Goal: Task Accomplishment & Management: Use online tool/utility

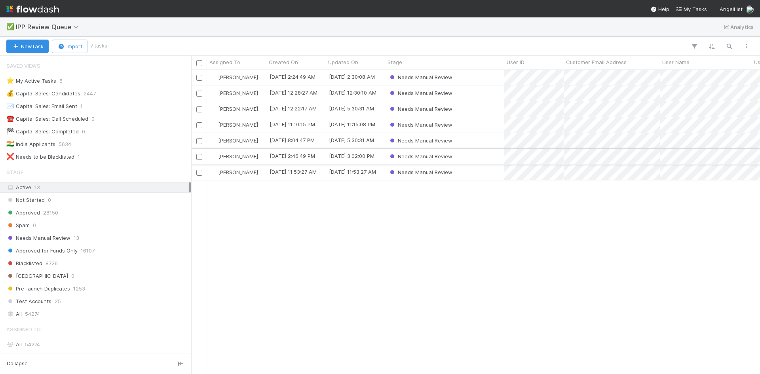
scroll to position [100, 0]
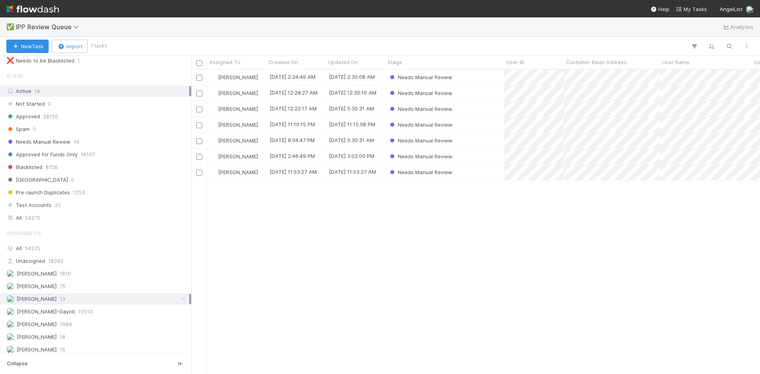
scroll to position [100, 0]
click at [103, 349] on div "William Axalan VI 15" at bounding box center [97, 346] width 183 height 10
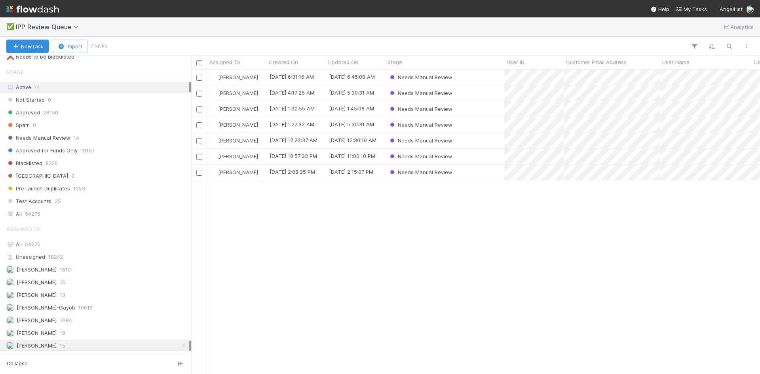
scroll to position [299, 563]
click at [77, 296] on div "Karen Jane Salcedo 13" at bounding box center [97, 295] width 183 height 10
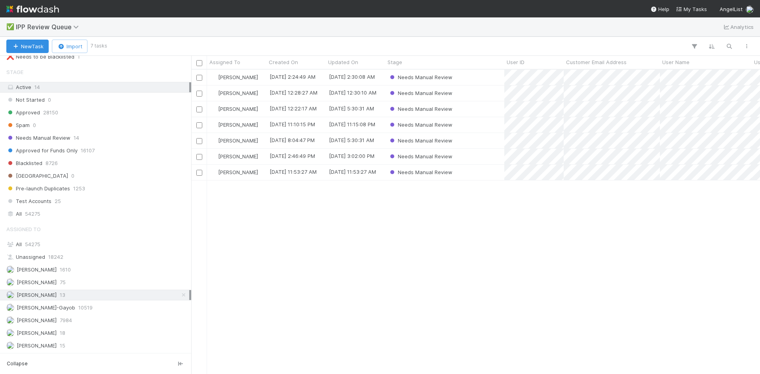
scroll to position [299, 563]
click at [70, 335] on div "Thomas Ambrosia 18" at bounding box center [97, 333] width 183 height 10
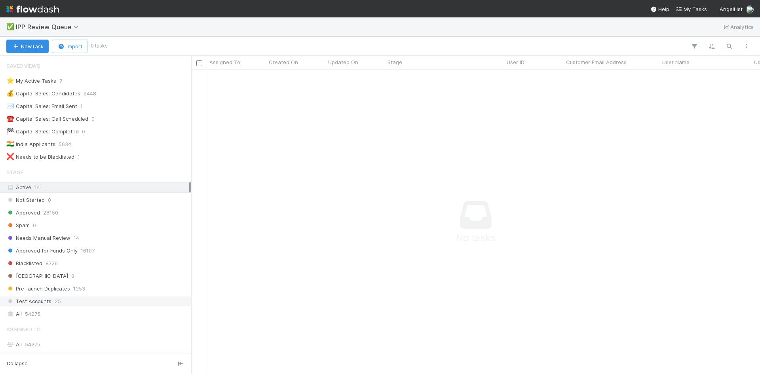
scroll to position [100, 0]
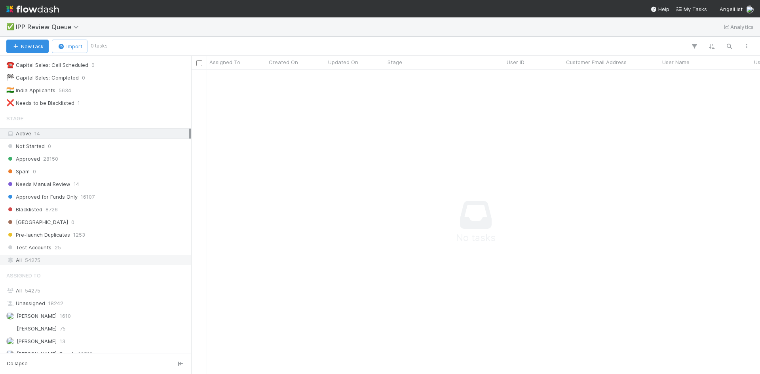
scroll to position [100, 0]
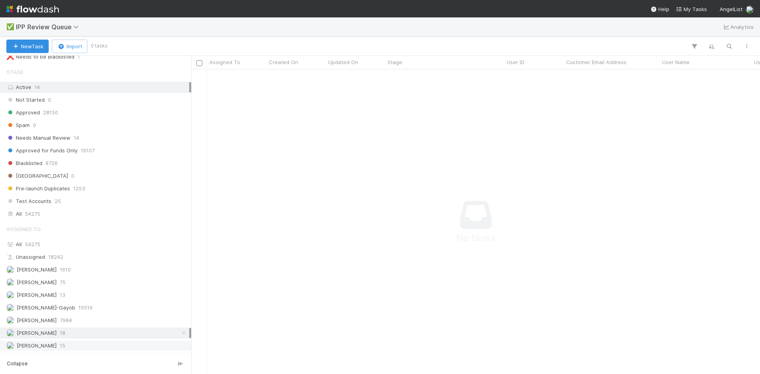
click at [63, 348] on span "15" at bounding box center [63, 346] width 6 height 10
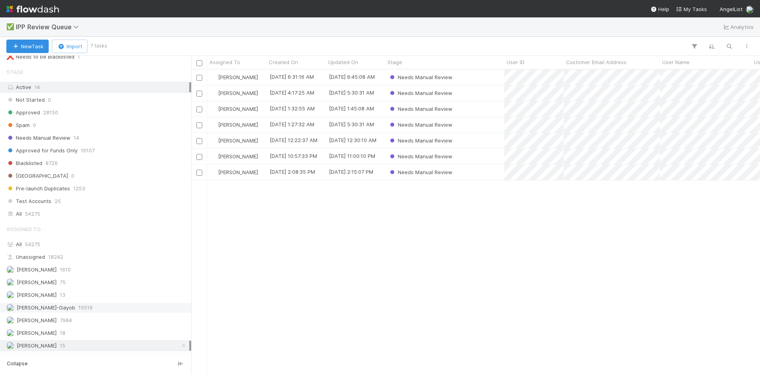
scroll to position [299, 563]
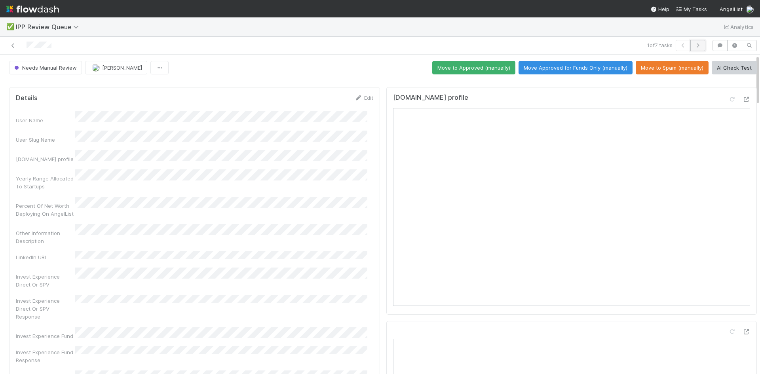
click at [694, 42] on button "button" at bounding box center [698, 45] width 15 height 11
click at [694, 44] on icon "button" at bounding box center [698, 45] width 8 height 5
click at [676, 69] on button "Move to Spam (manually)" at bounding box center [672, 67] width 73 height 13
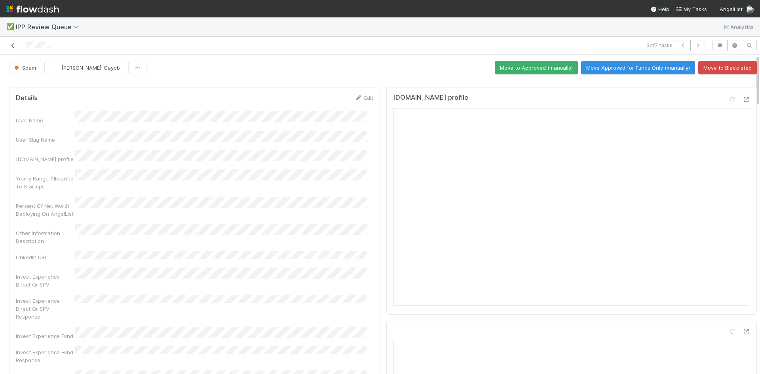
click at [15, 48] on icon at bounding box center [13, 45] width 8 height 5
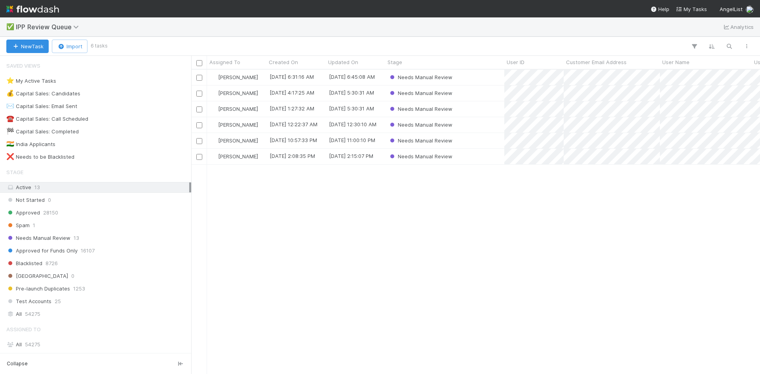
scroll to position [299, 563]
drag, startPoint x: 586, startPoint y: 228, endPoint x: 553, endPoint y: 239, distance: 34.6
click at [586, 228] on div "William Axalan VI 8/28/25, 6:31:16 AM 8/28/25, 6:45:08 AM Needs Manual Review W…" at bounding box center [475, 222] width 569 height 304
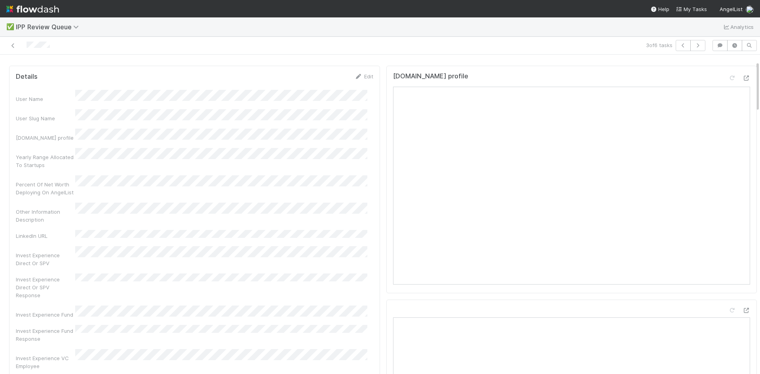
scroll to position [40, 0]
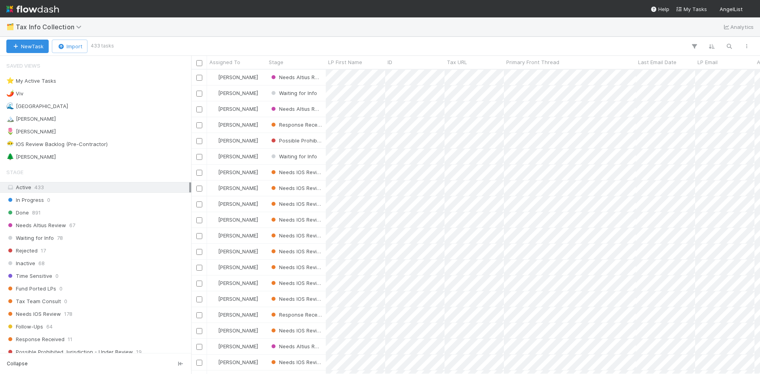
scroll to position [299, 563]
click at [32, 158] on div "🌲 William" at bounding box center [30, 157] width 49 height 10
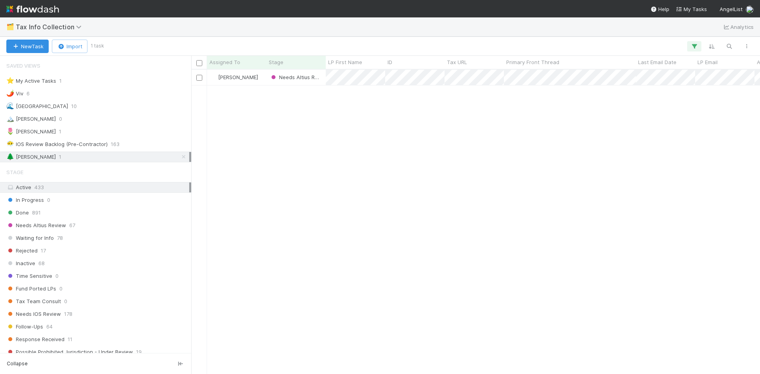
scroll to position [299, 563]
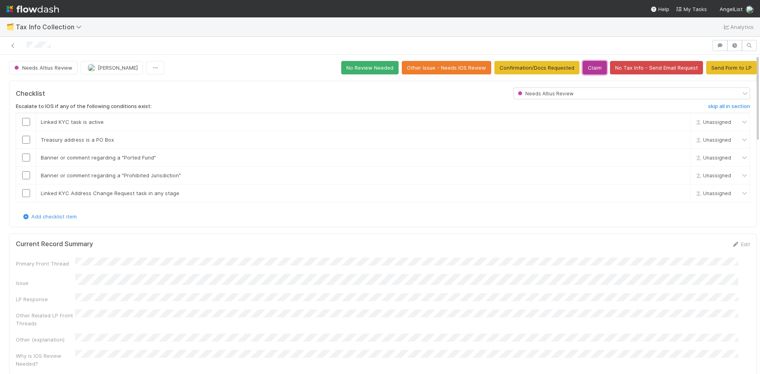
click at [587, 68] on button "Claim" at bounding box center [595, 67] width 24 height 13
click at [11, 42] on link at bounding box center [13, 46] width 8 height 8
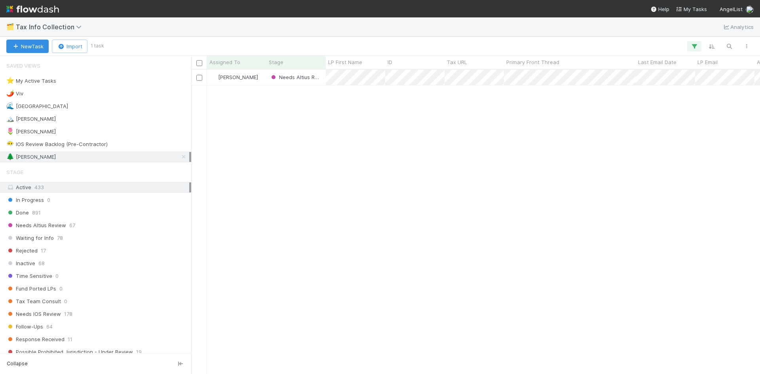
scroll to position [299, 563]
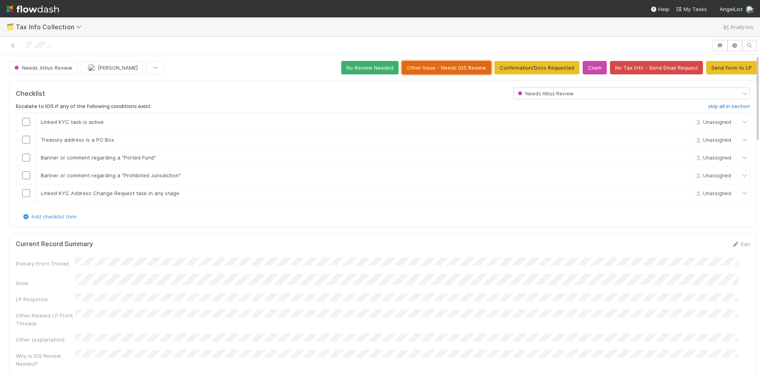
click at [438, 64] on button "Other Issue - Needs IOS Review" at bounding box center [446, 67] width 89 height 13
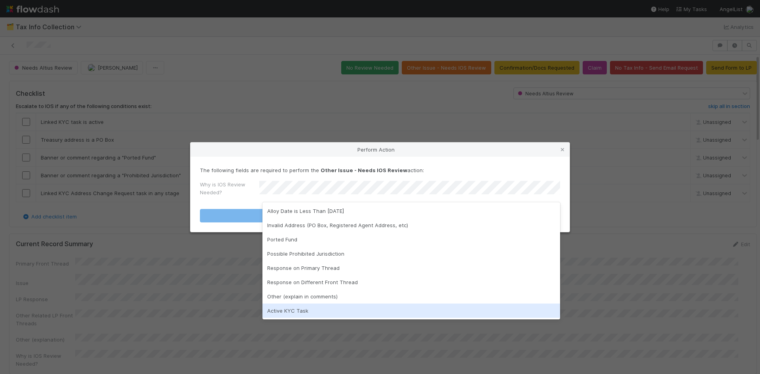
drag, startPoint x: 302, startPoint y: 312, endPoint x: 306, endPoint y: 315, distance: 4.8
click at [302, 313] on div "Active KYC Task" at bounding box center [412, 311] width 298 height 14
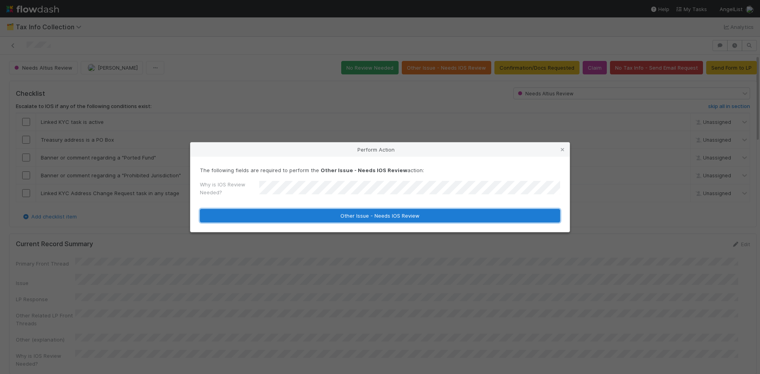
click at [384, 218] on button "Other Issue - Needs IOS Review" at bounding box center [380, 215] width 360 height 13
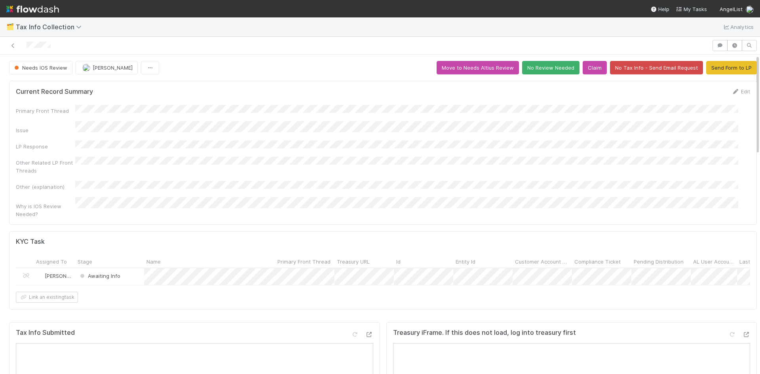
scroll to position [226, 0]
click at [14, 44] on icon at bounding box center [13, 45] width 8 height 5
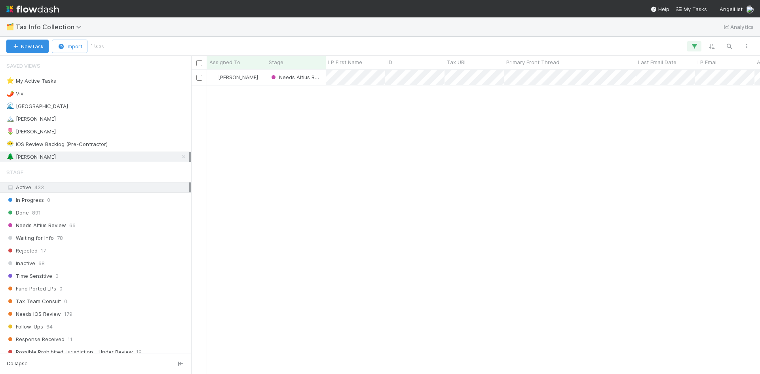
scroll to position [299, 563]
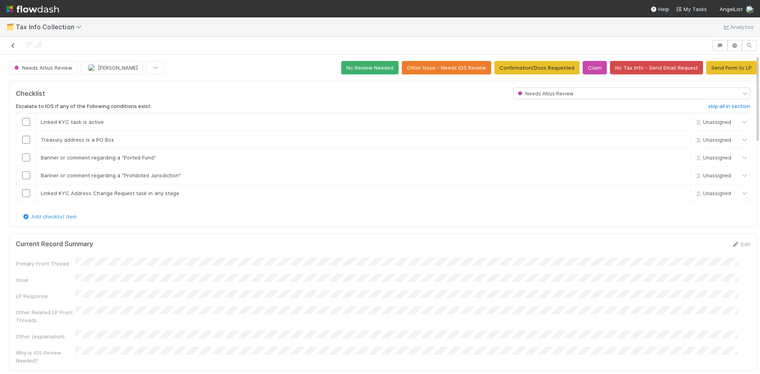
click at [11, 48] on icon at bounding box center [13, 45] width 8 height 5
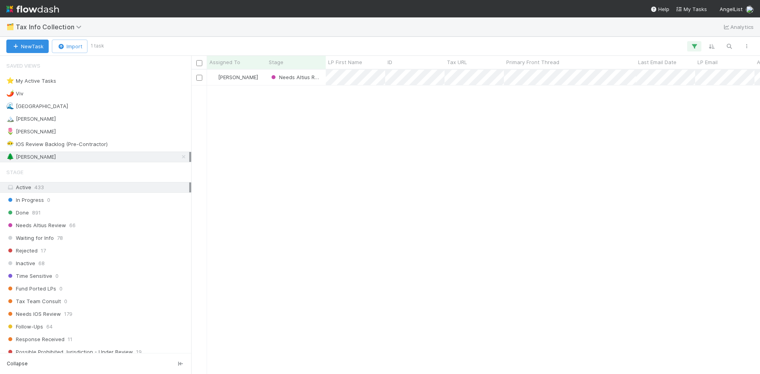
scroll to position [299, 563]
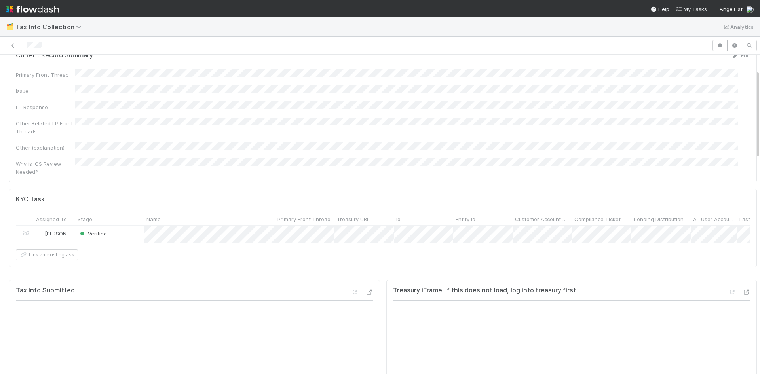
scroll to position [198, 0]
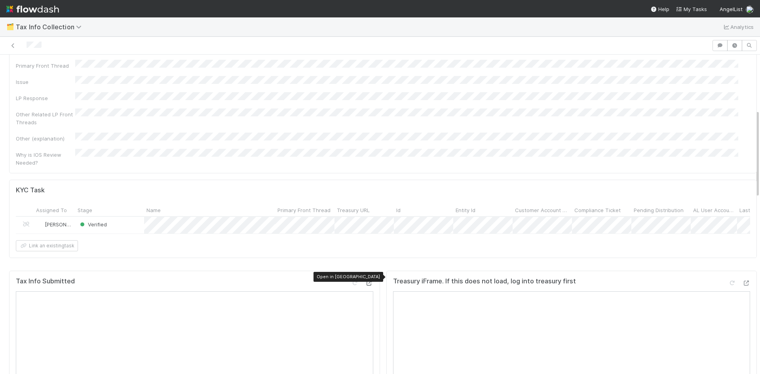
click at [365, 281] on icon at bounding box center [369, 283] width 8 height 5
click at [742, 281] on icon at bounding box center [746, 283] width 8 height 5
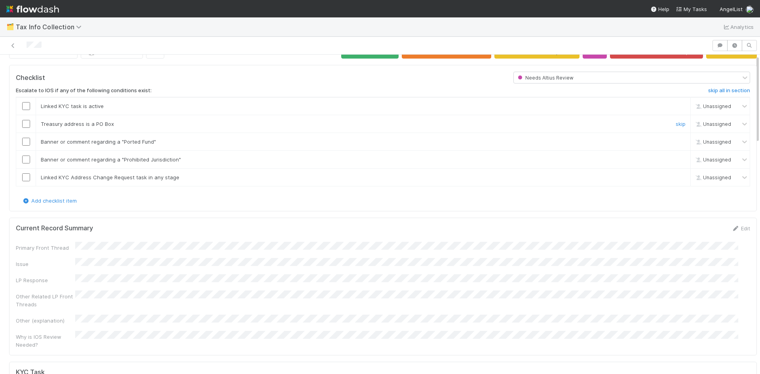
scroll to position [0, 0]
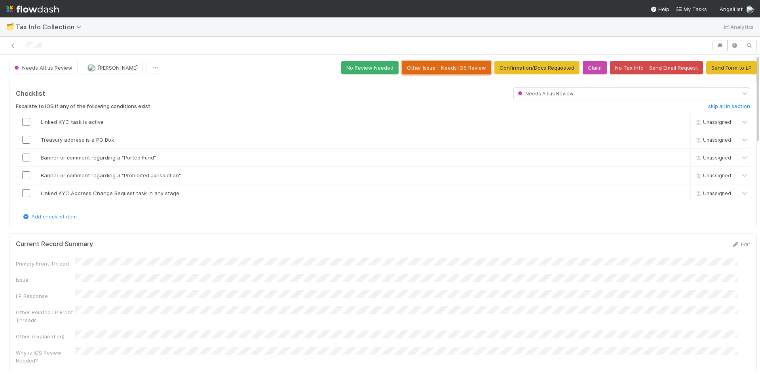
click at [420, 70] on button "Other Issue - Needs IOS Review" at bounding box center [446, 67] width 89 height 13
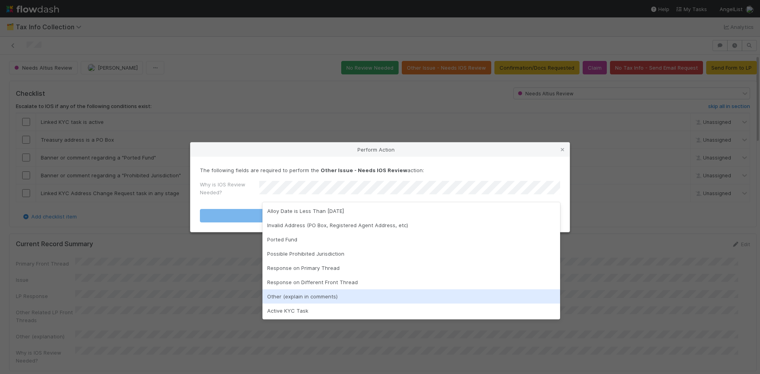
click at [340, 296] on div "Other (explain in comments)" at bounding box center [412, 296] width 298 height 14
click at [307, 296] on div "Other (explain in comments)" at bounding box center [412, 296] width 298 height 14
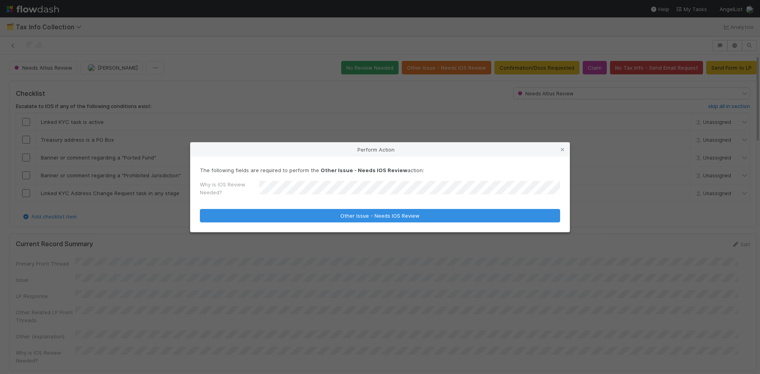
click at [600, 325] on div "Perform Action The following fields are required to perform the Other Issue - N…" at bounding box center [380, 187] width 760 height 374
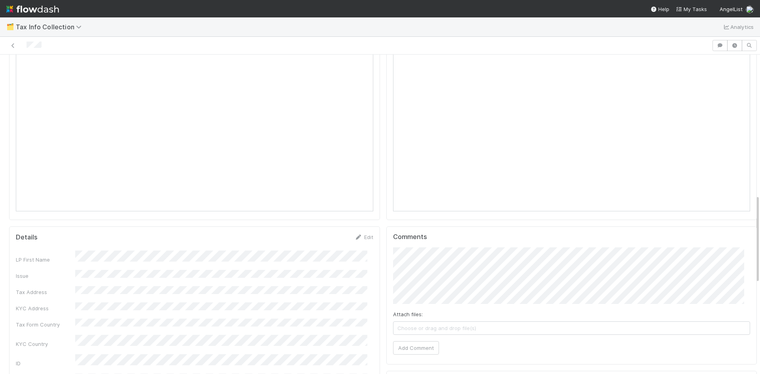
scroll to position [475, 0]
click at [13, 48] on icon at bounding box center [13, 45] width 8 height 5
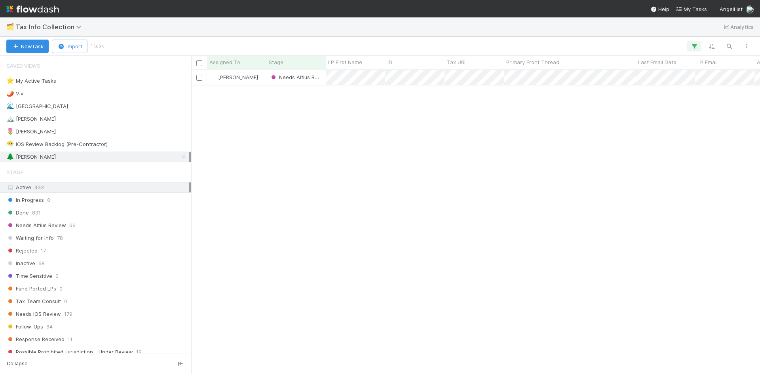
scroll to position [299, 563]
click at [64, 308] on div "Stage Active 433 In Progress 0 Done 891 Needs Altius Review 66 Waiting for Info…" at bounding box center [95, 279] width 191 height 231
click at [55, 316] on span "Needs IOS Review" at bounding box center [33, 314] width 55 height 10
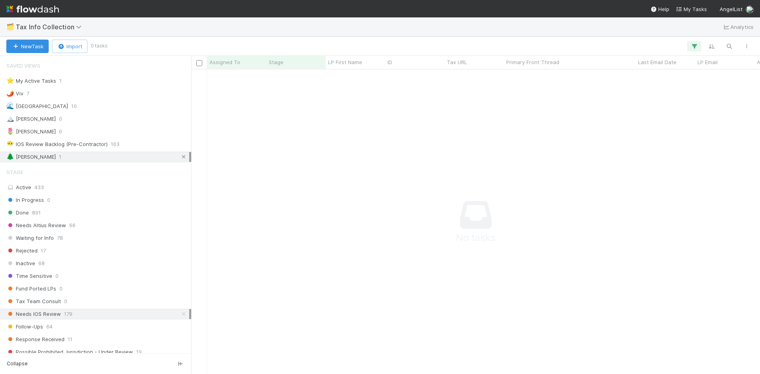
click at [180, 158] on icon at bounding box center [184, 156] width 8 height 5
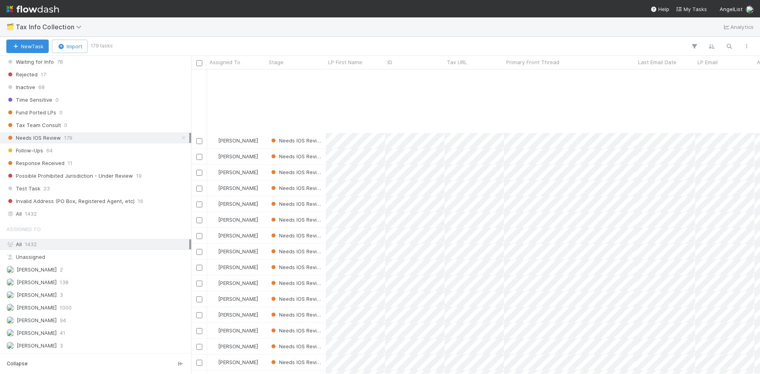
scroll to position [277, 0]
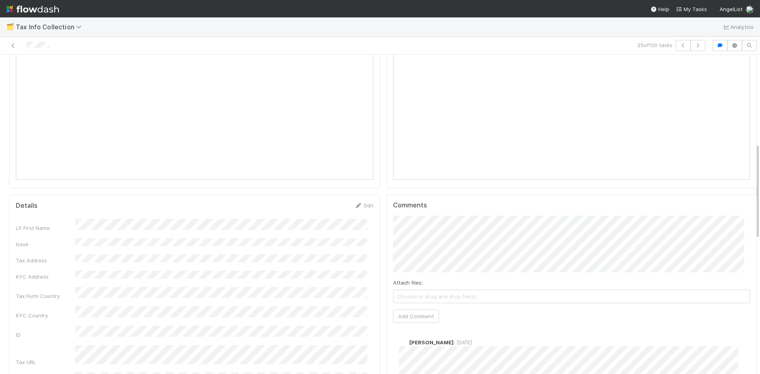
scroll to position [238, 0]
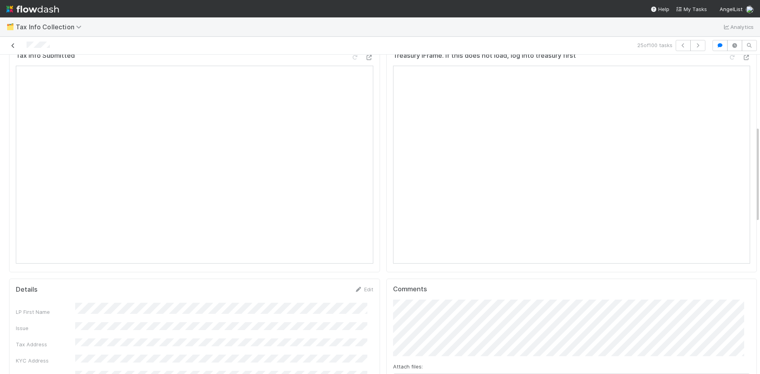
click at [14, 47] on icon at bounding box center [13, 45] width 8 height 5
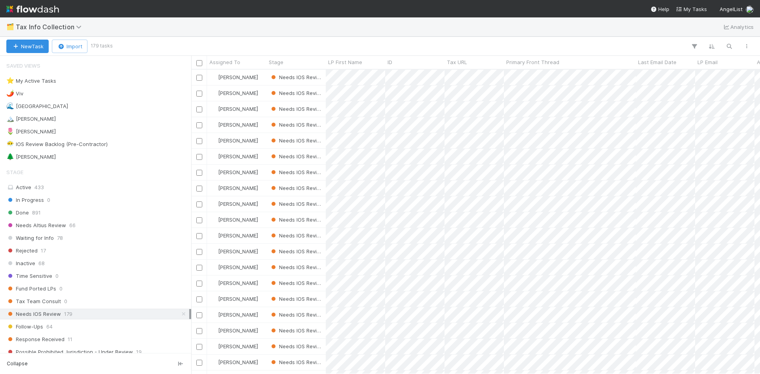
scroll to position [299, 563]
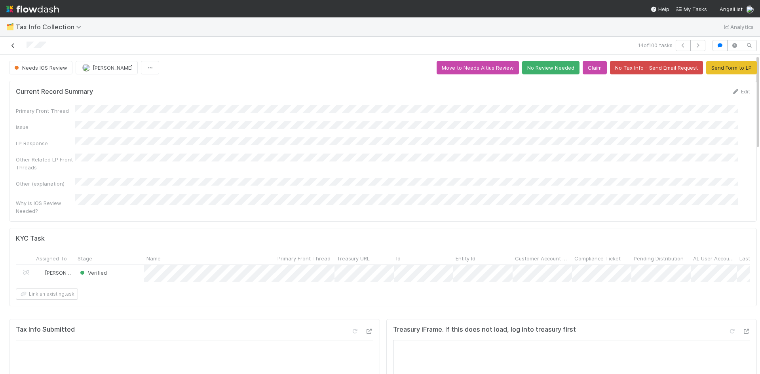
click at [14, 48] on icon at bounding box center [13, 45] width 8 height 5
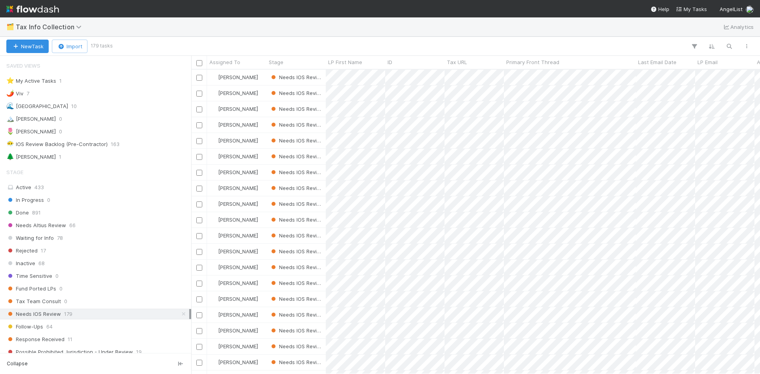
scroll to position [299, 563]
click at [59, 157] on span "1" at bounding box center [60, 157] width 2 height 10
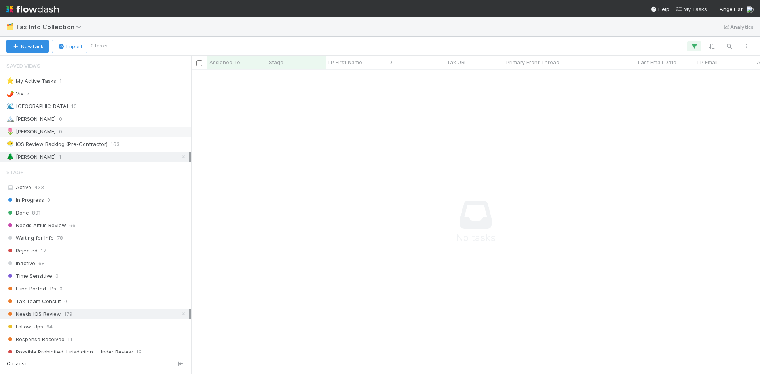
scroll to position [293, 563]
click at [180, 316] on icon at bounding box center [184, 314] width 8 height 5
click at [46, 104] on div "🌊 Madison 10" at bounding box center [97, 106] width 183 height 10
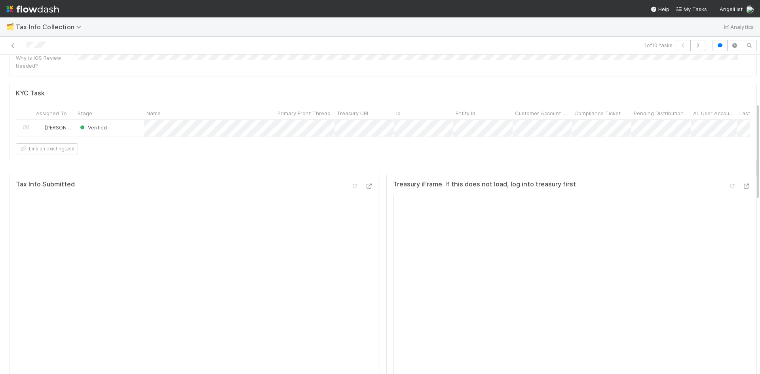
scroll to position [158, 0]
click at [11, 46] on icon at bounding box center [13, 45] width 8 height 5
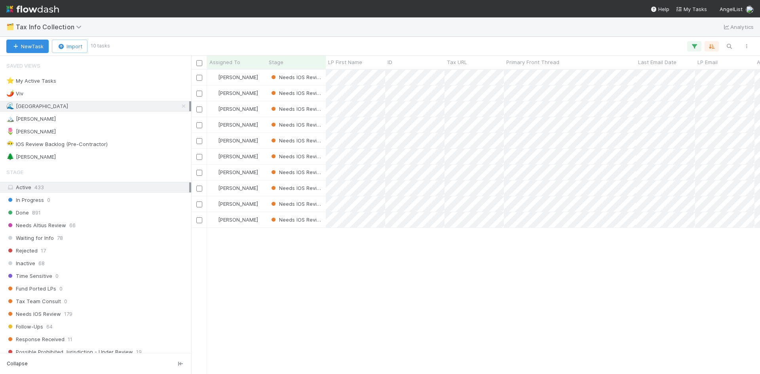
scroll to position [299, 563]
click at [301, 291] on div "Madison Stomberg Needs IOS Review 0 1 8/22/25, 5:13:24 AM 8/25/25, 5:53:36 AM M…" at bounding box center [475, 222] width 569 height 304
click at [92, 226] on div "Needs Altius Review 66" at bounding box center [97, 226] width 183 height 10
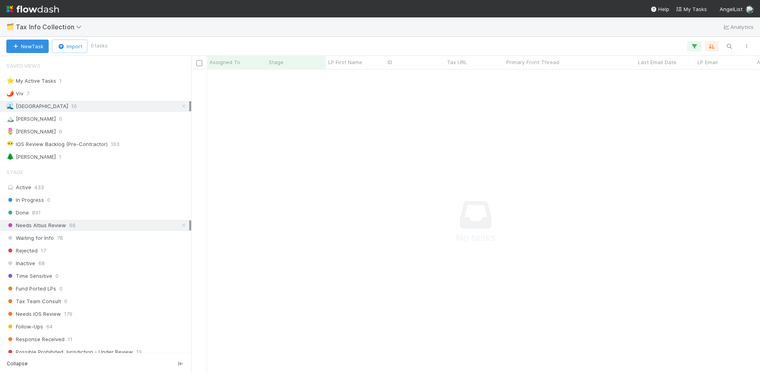
scroll to position [293, 563]
click at [75, 238] on div "Waiting for Info 78" at bounding box center [97, 238] width 183 height 10
click at [180, 107] on icon at bounding box center [184, 106] width 8 height 5
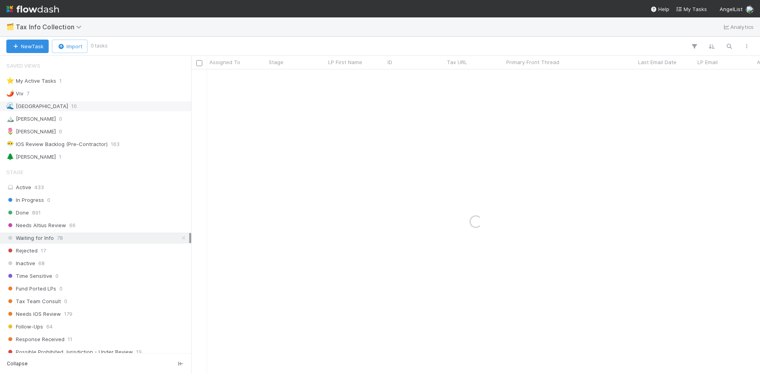
click at [99, 239] on div "Waiting for Info 78" at bounding box center [97, 238] width 183 height 10
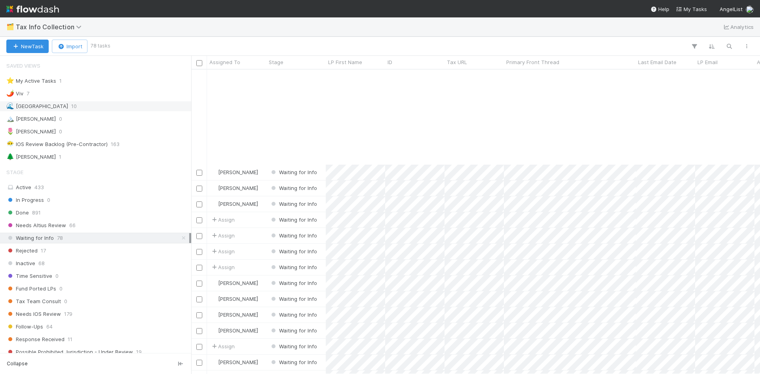
scroll to position [119, 0]
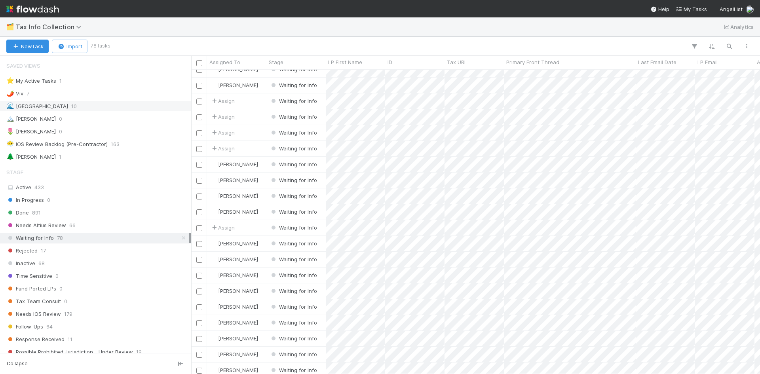
click at [36, 107] on div "🌊 Madison" at bounding box center [37, 106] width 62 height 10
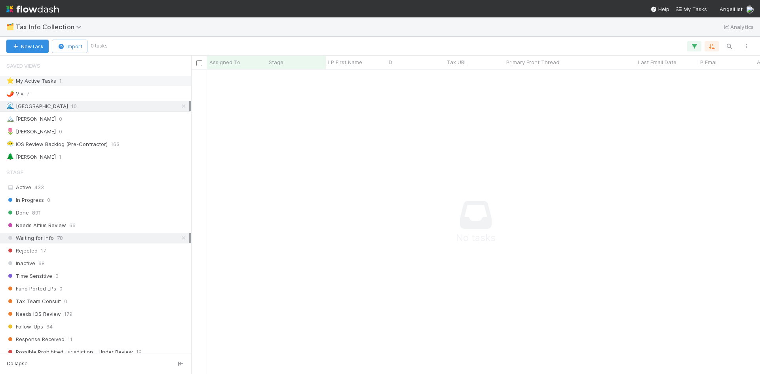
scroll to position [293, 563]
click at [44, 82] on div "⭐ My Active Tasks" at bounding box center [31, 81] width 50 height 10
click at [180, 238] on icon at bounding box center [184, 238] width 8 height 5
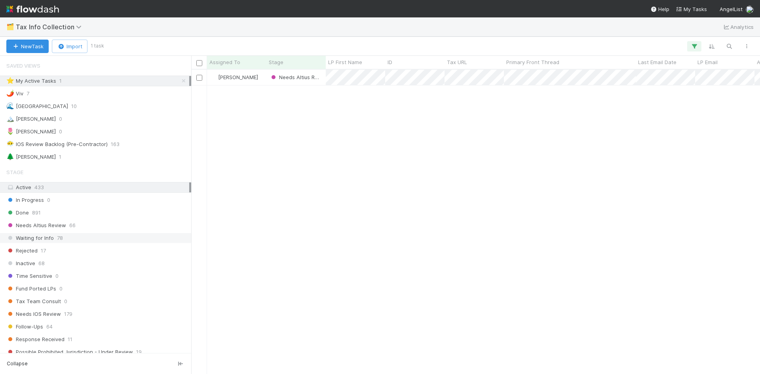
scroll to position [299, 563]
click at [35, 109] on div "🌊 Madison" at bounding box center [37, 106] width 62 height 10
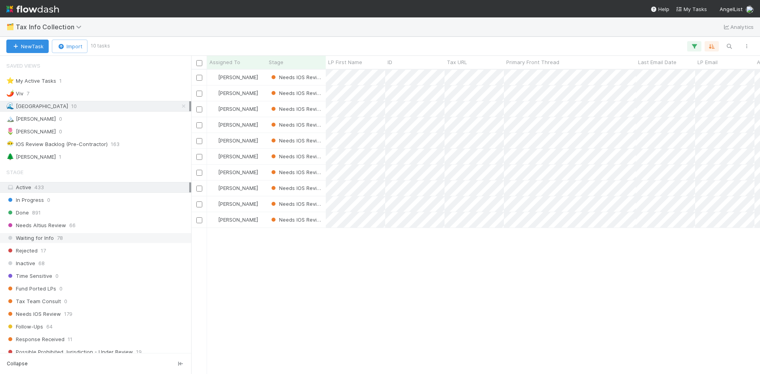
scroll to position [299, 563]
click at [44, 94] on div "🌶️ Viv 7" at bounding box center [97, 94] width 183 height 10
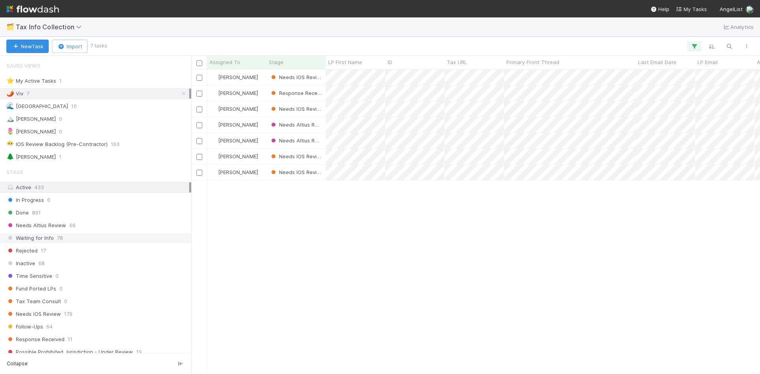
scroll to position [299, 563]
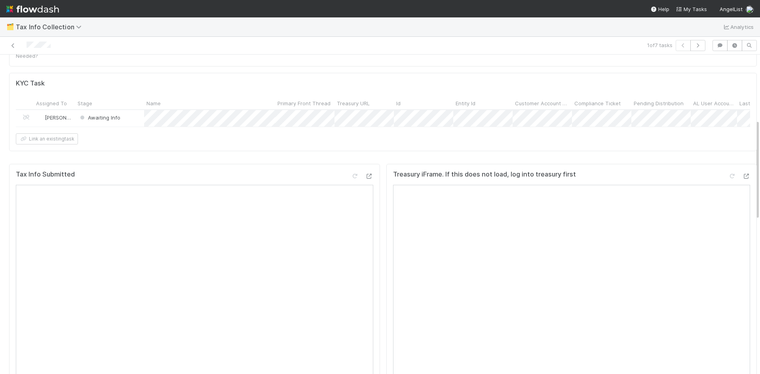
scroll to position [356, 0]
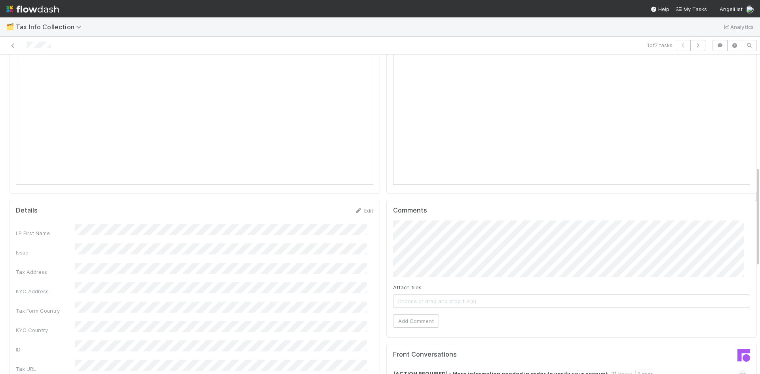
click at [401, 295] on span "Choose or drag and drop file(s)" at bounding box center [572, 301] width 357 height 13
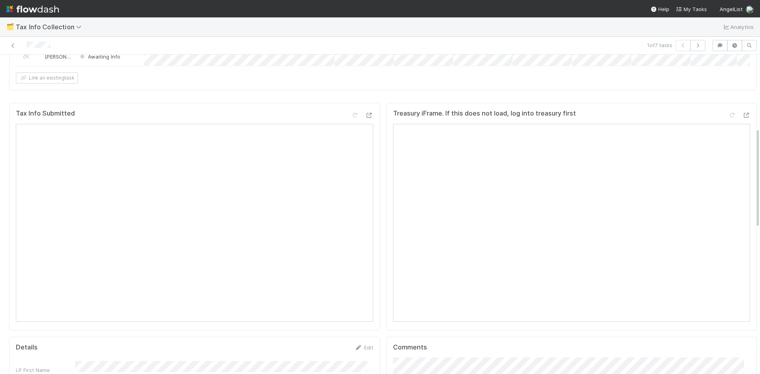
scroll to position [158, 0]
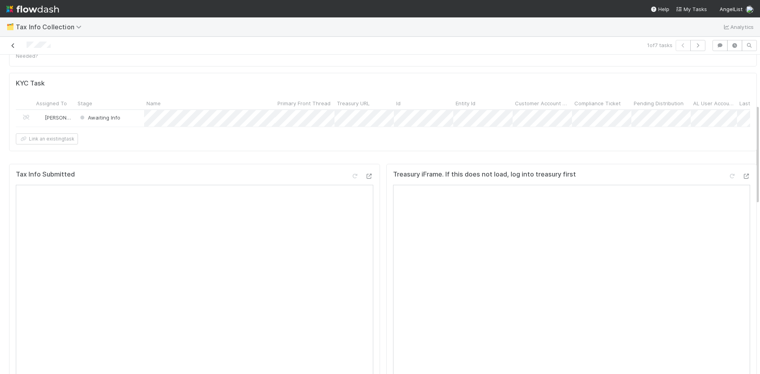
click at [12, 45] on icon at bounding box center [13, 45] width 8 height 5
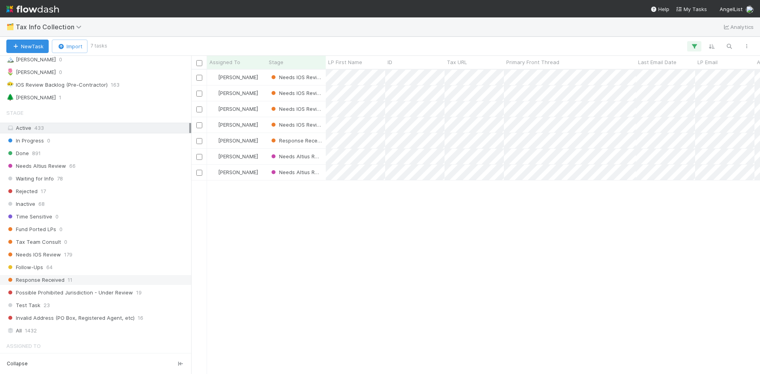
scroll to position [79, 0]
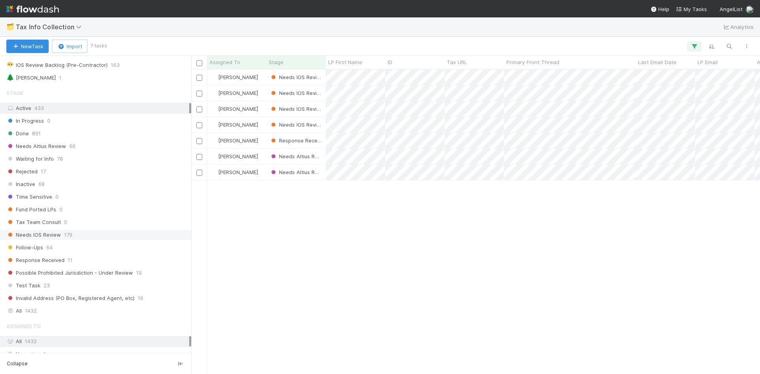
click at [48, 236] on span "Needs IOS Review" at bounding box center [33, 235] width 55 height 10
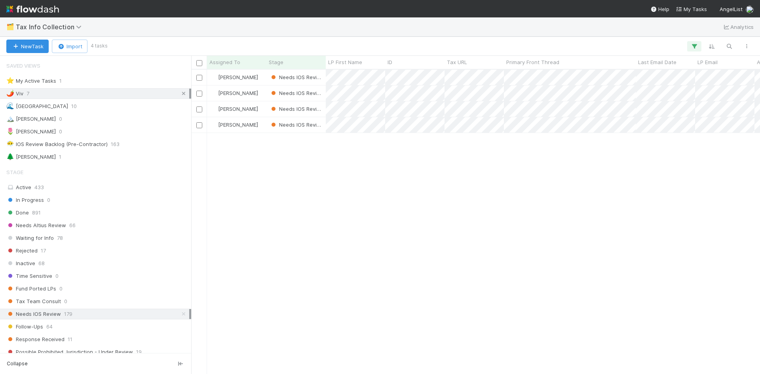
click at [180, 94] on icon at bounding box center [184, 93] width 8 height 5
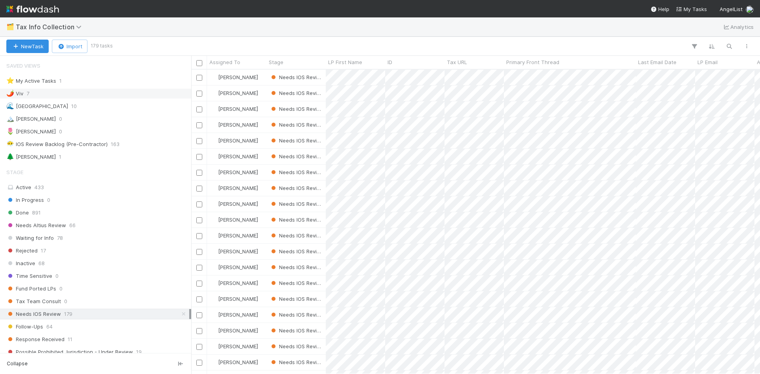
scroll to position [299, 563]
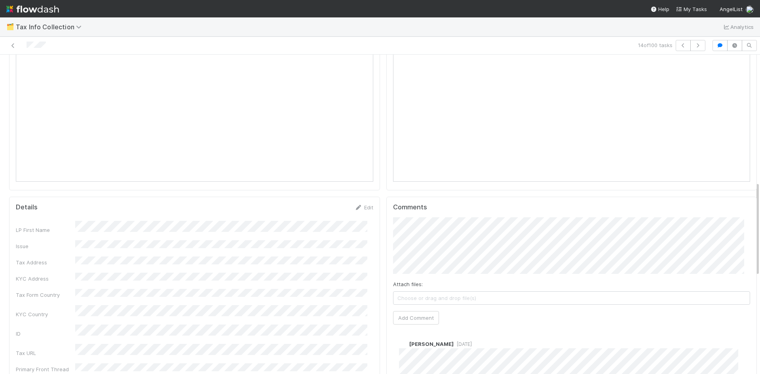
scroll to position [436, 0]
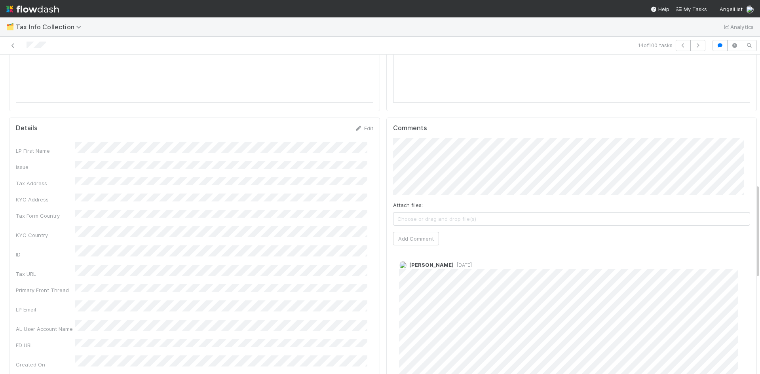
click at [386, 275] on div "Comments Attach files: Choose or drag and drop file(s) Add Comment Karen Jane S…" at bounding box center [571, 255] width 371 height 274
click at [16, 46] on icon at bounding box center [13, 45] width 8 height 5
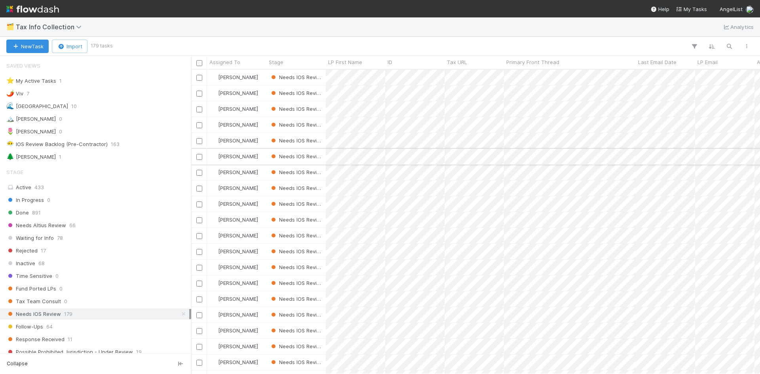
scroll to position [299, 563]
click at [36, 93] on div "🌶️ Viv 7" at bounding box center [97, 94] width 183 height 10
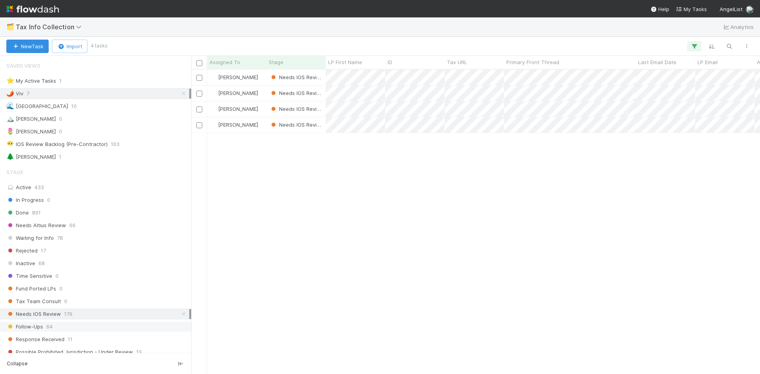
scroll to position [299, 563]
click at [180, 314] on icon at bounding box center [184, 314] width 8 height 5
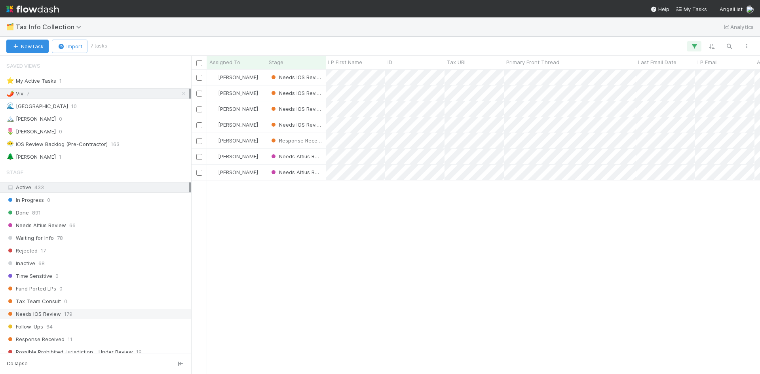
scroll to position [299, 563]
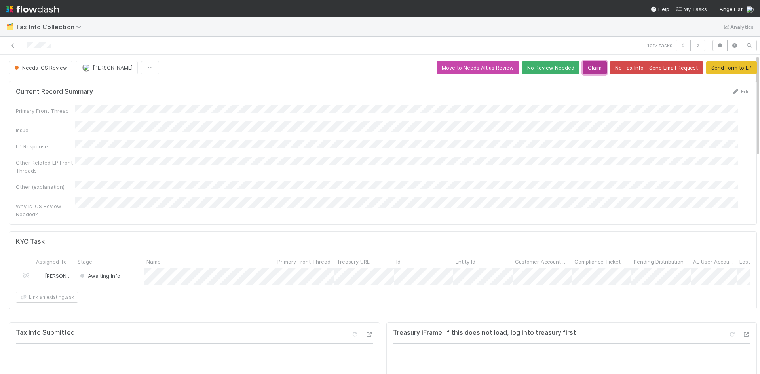
click at [583, 66] on button "Claim" at bounding box center [595, 67] width 24 height 13
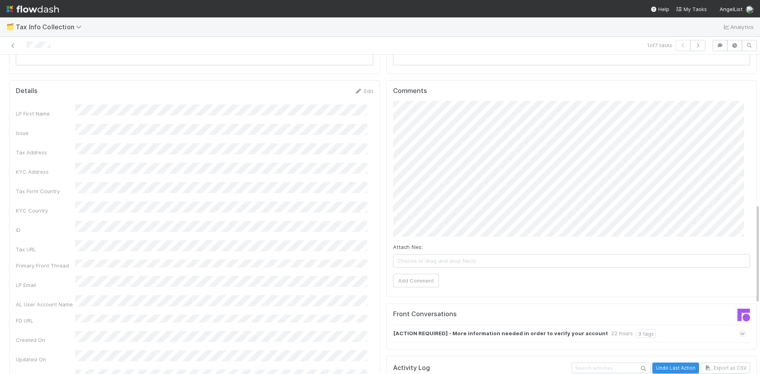
scroll to position [515, 0]
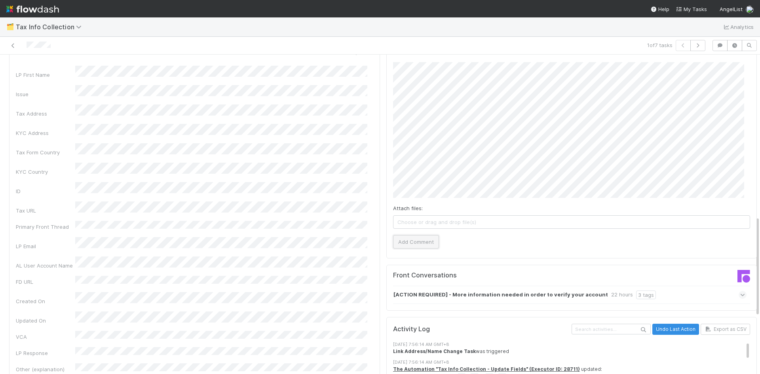
click at [411, 235] on button "Add Comment" at bounding box center [416, 241] width 46 height 13
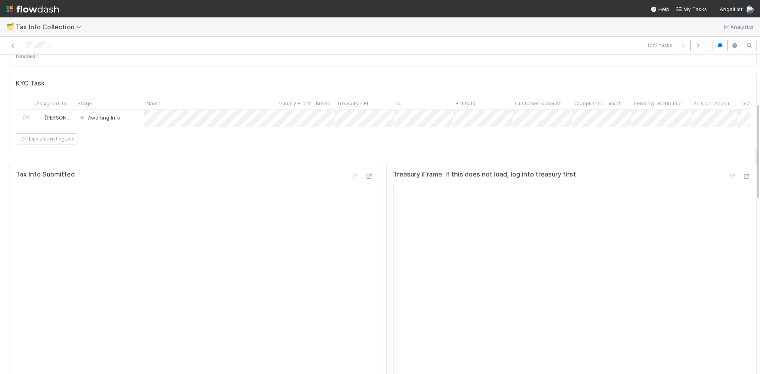
scroll to position [0, 0]
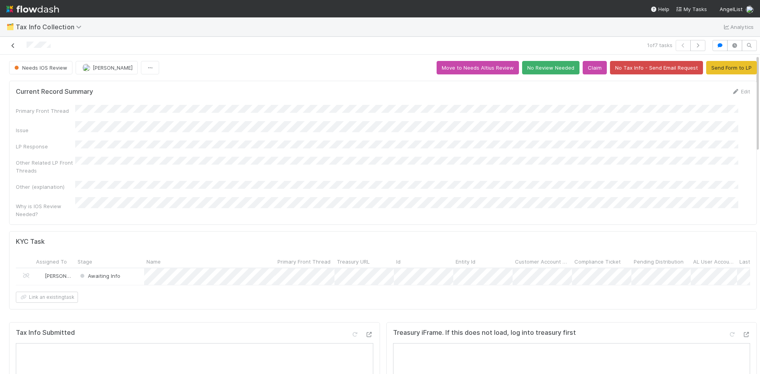
click at [14, 48] on icon at bounding box center [13, 45] width 8 height 5
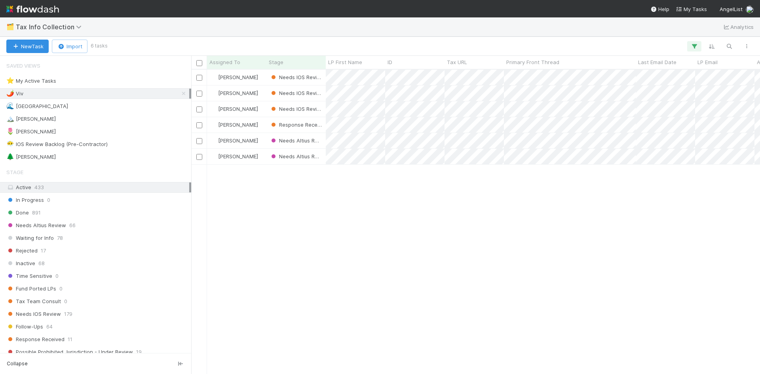
scroll to position [299, 563]
click at [49, 156] on div "🌲 William 1" at bounding box center [97, 157] width 183 height 10
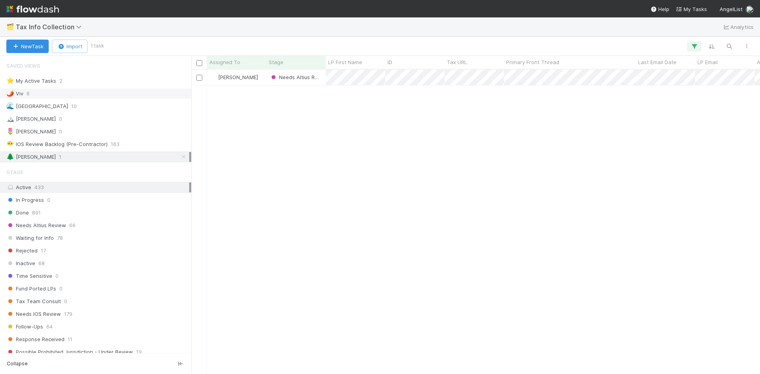
scroll to position [299, 563]
click at [99, 94] on div "🌶️ Viv 6" at bounding box center [97, 94] width 183 height 10
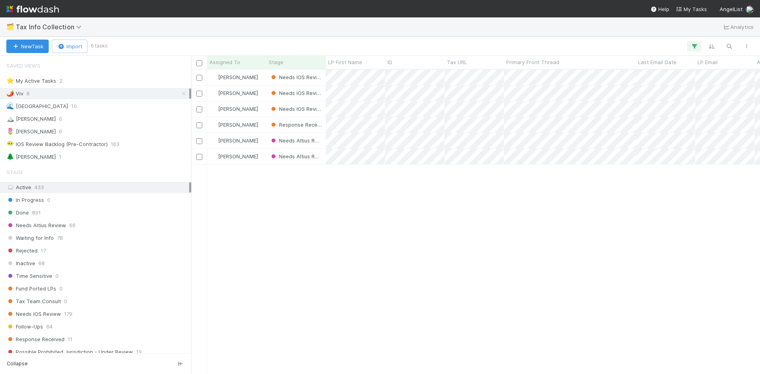
scroll to position [299, 563]
click at [51, 104] on div "🌊 Madison 10" at bounding box center [97, 106] width 183 height 10
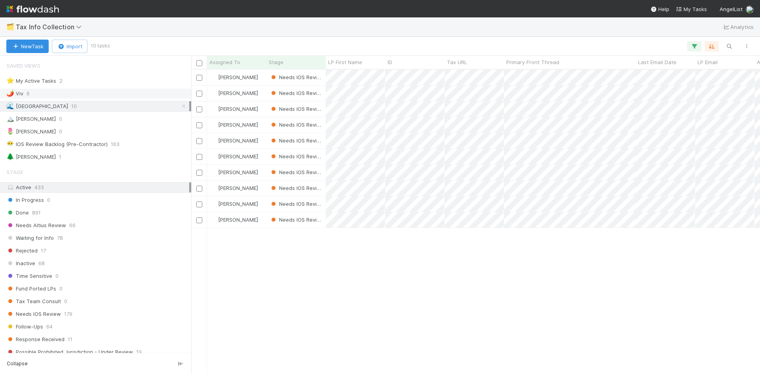
scroll to position [299, 563]
click at [89, 80] on div "⭐ My Active Tasks 2" at bounding box center [97, 81] width 183 height 10
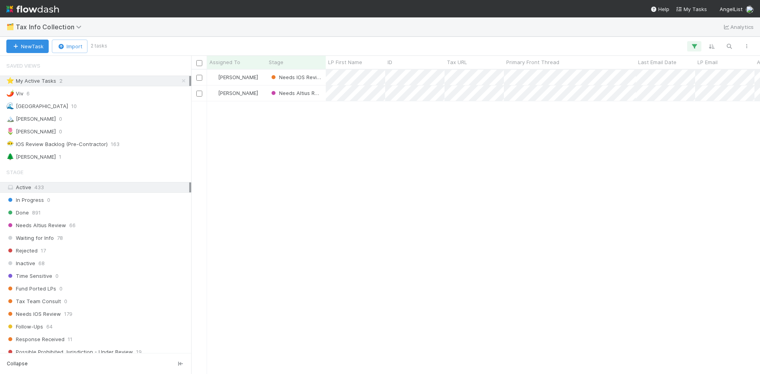
scroll to position [299, 563]
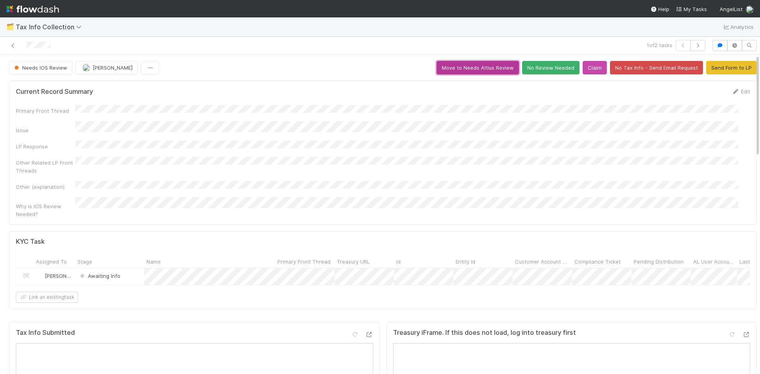
click at [471, 69] on button "Move to Needs Altius Review" at bounding box center [478, 67] width 82 height 13
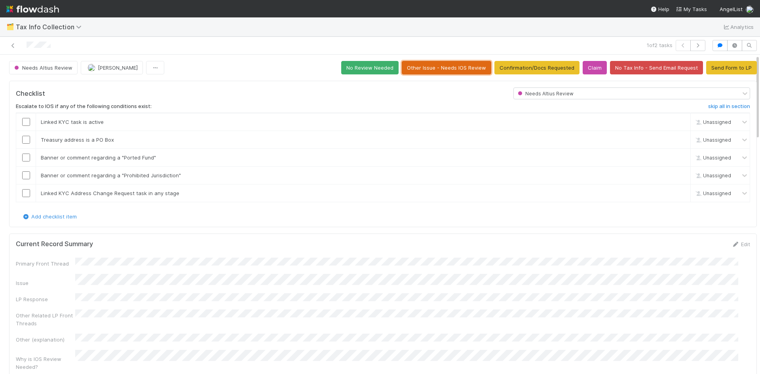
click at [437, 70] on button "Other Issue - Needs IOS Review" at bounding box center [446, 67] width 89 height 13
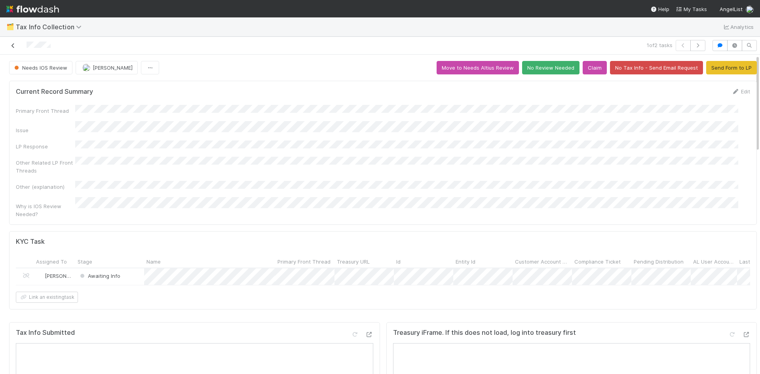
click at [13, 45] on icon at bounding box center [13, 45] width 8 height 5
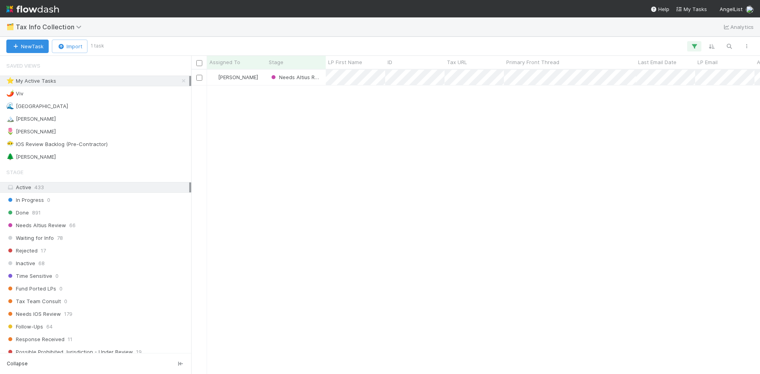
scroll to position [299, 563]
click at [52, 105] on div "🌊 Madison 11" at bounding box center [97, 106] width 183 height 10
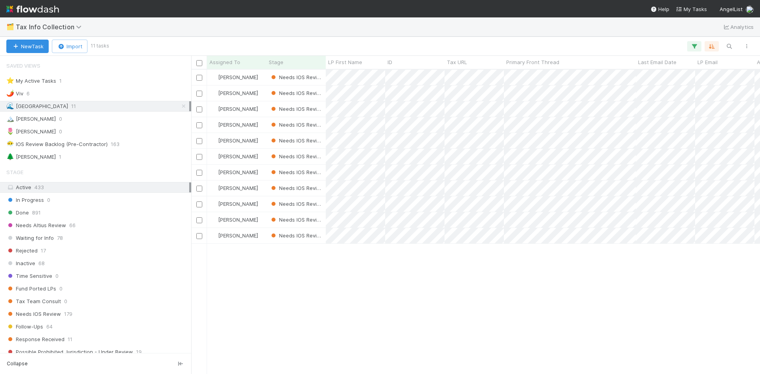
scroll to position [299, 563]
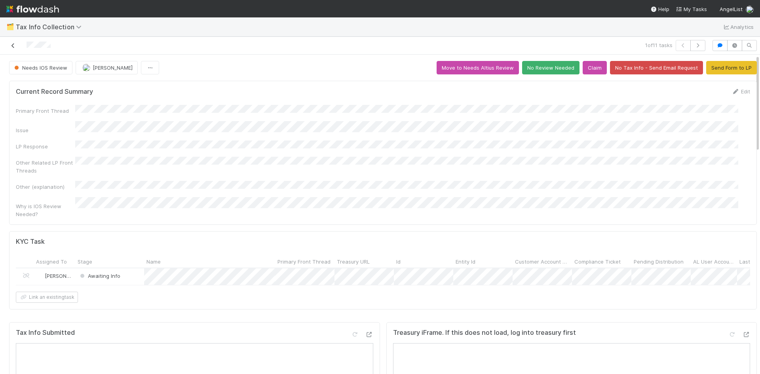
click at [13, 48] on icon at bounding box center [13, 45] width 8 height 5
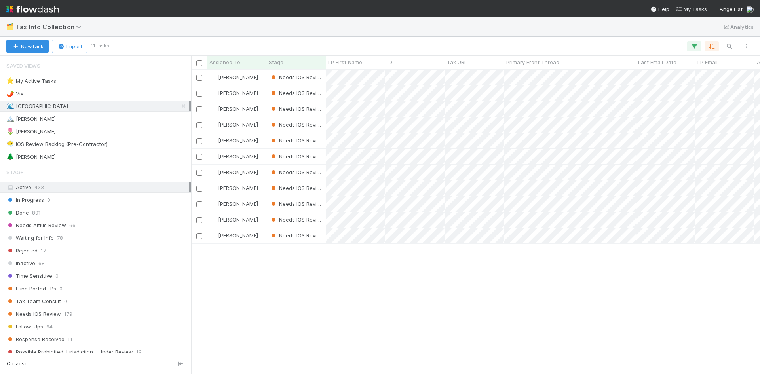
scroll to position [299, 563]
click at [67, 152] on div "🌲 William 1" at bounding box center [97, 157] width 183 height 10
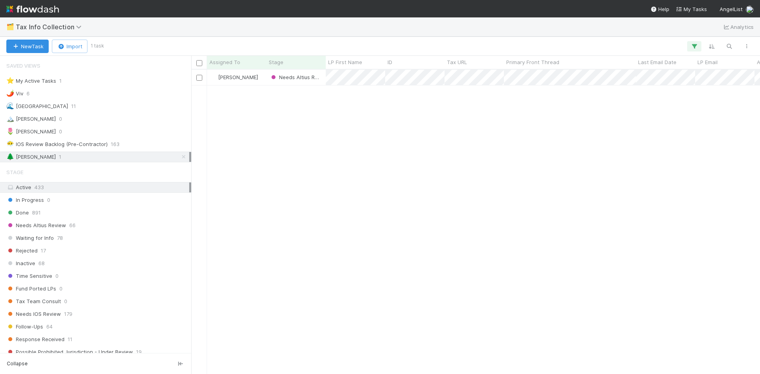
scroll to position [299, 563]
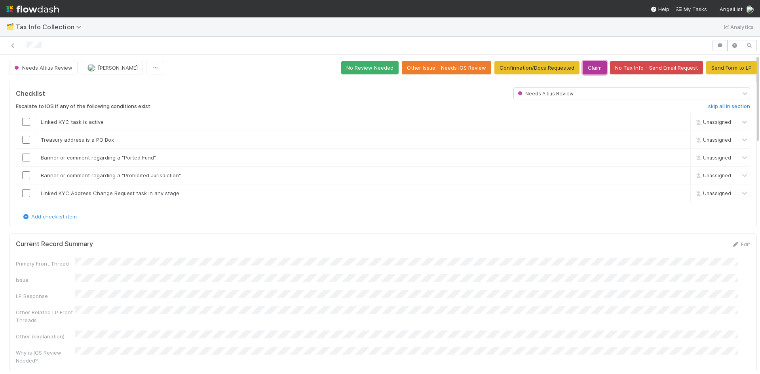
click at [583, 65] on button "Claim" at bounding box center [595, 67] width 24 height 13
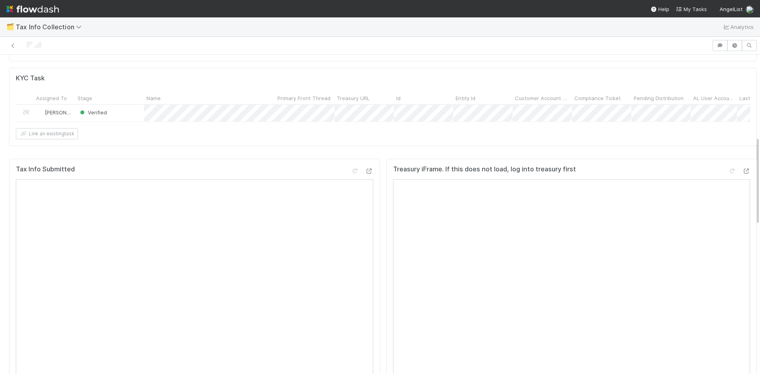
scroll to position [277, 0]
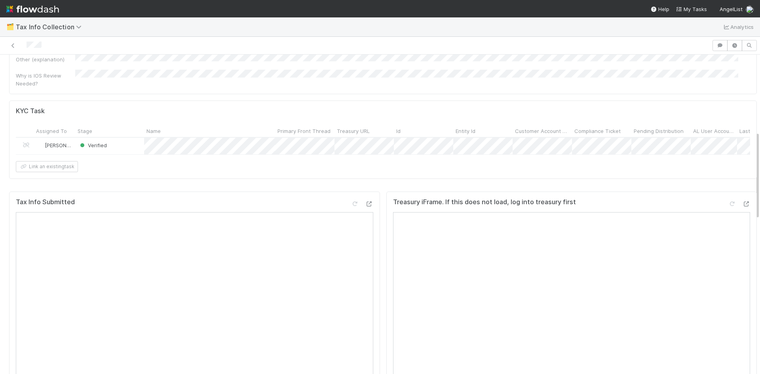
drag, startPoint x: 287, startPoint y: 207, endPoint x: 112, endPoint y: 42, distance: 240.1
click at [112, 42] on div at bounding box center [356, 45] width 706 height 11
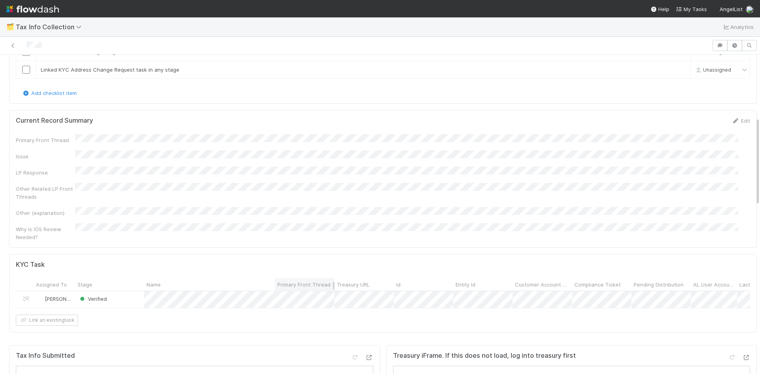
scroll to position [231, 0]
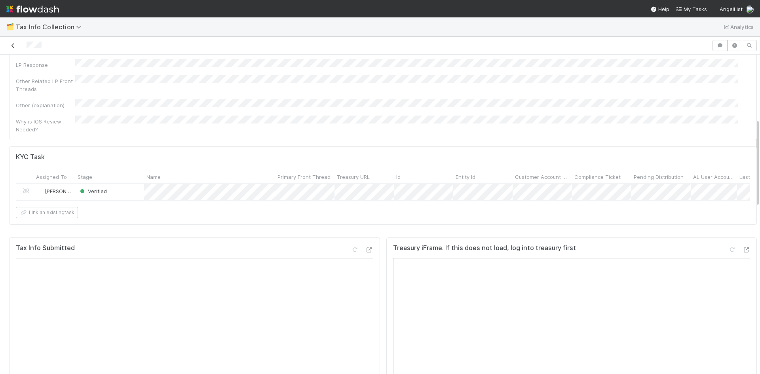
click at [16, 43] on icon at bounding box center [13, 45] width 8 height 5
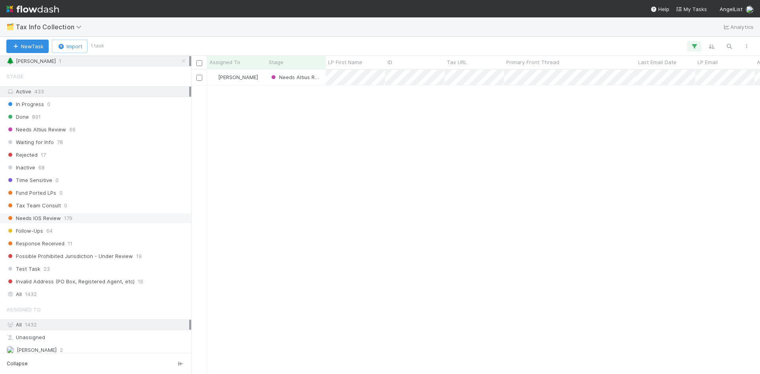
scroll to position [119, 0]
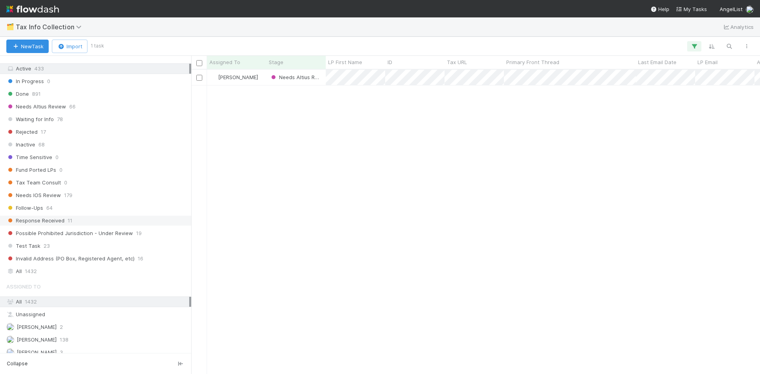
click at [58, 222] on span "Response Received" at bounding box center [35, 221] width 58 height 10
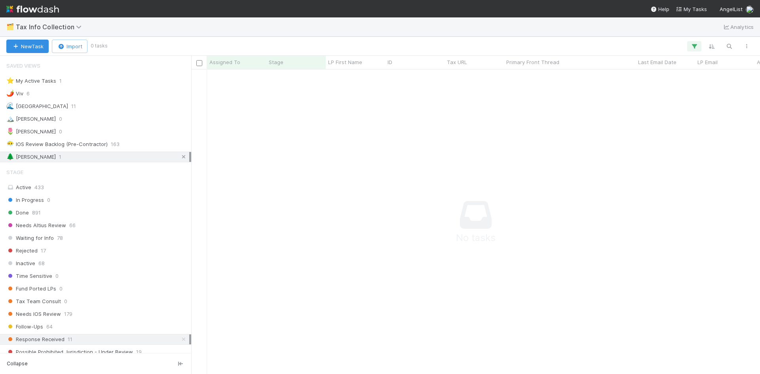
click at [180, 157] on icon at bounding box center [184, 156] width 8 height 5
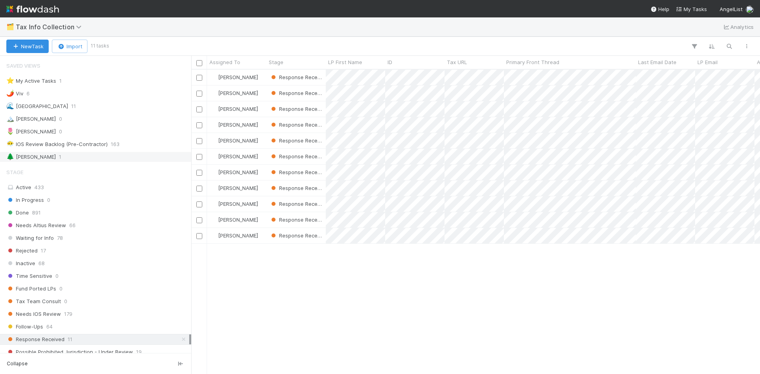
scroll to position [299, 563]
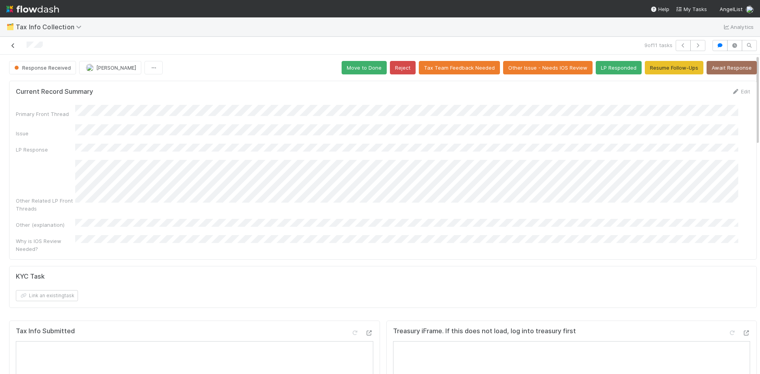
click at [13, 48] on icon at bounding box center [13, 45] width 8 height 5
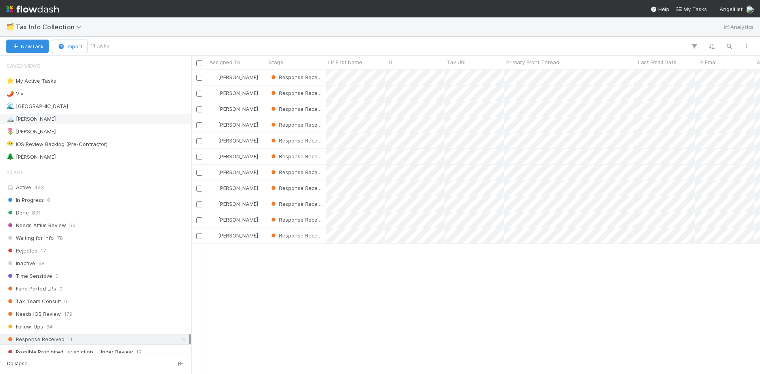
scroll to position [299, 563]
click at [180, 339] on icon at bounding box center [184, 339] width 8 height 5
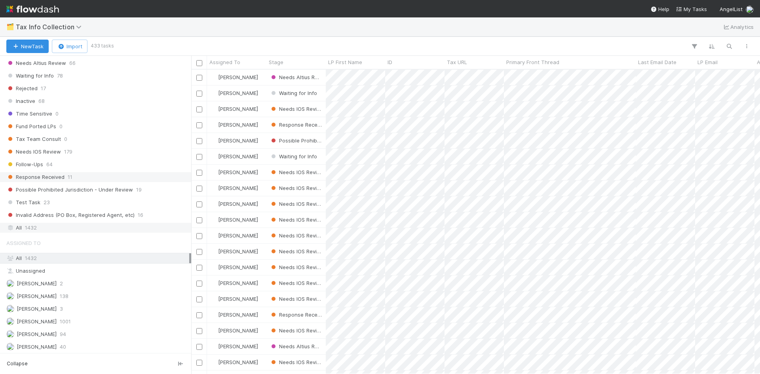
scroll to position [176, 0]
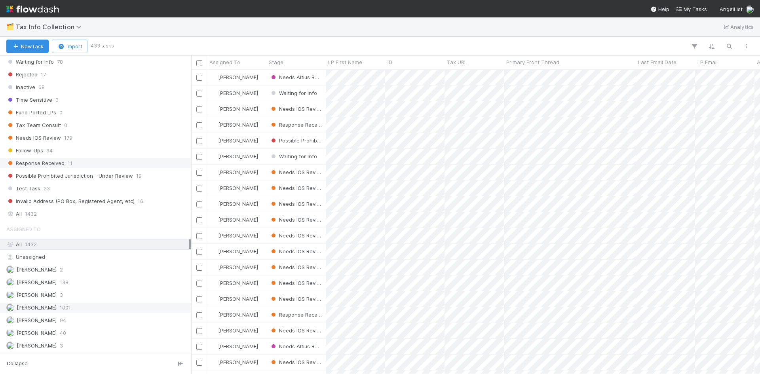
click at [91, 308] on div "Madison Stomberg 1001" at bounding box center [97, 308] width 183 height 10
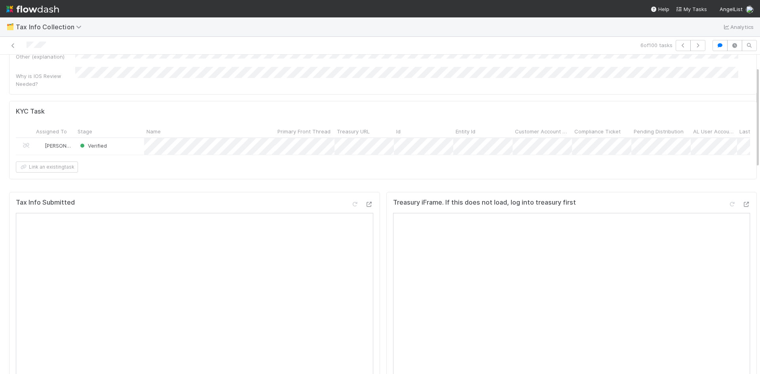
scroll to position [142, 0]
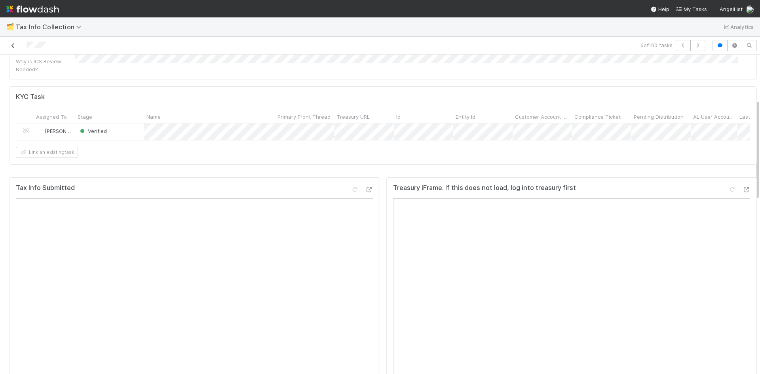
click at [14, 43] on icon at bounding box center [13, 45] width 8 height 5
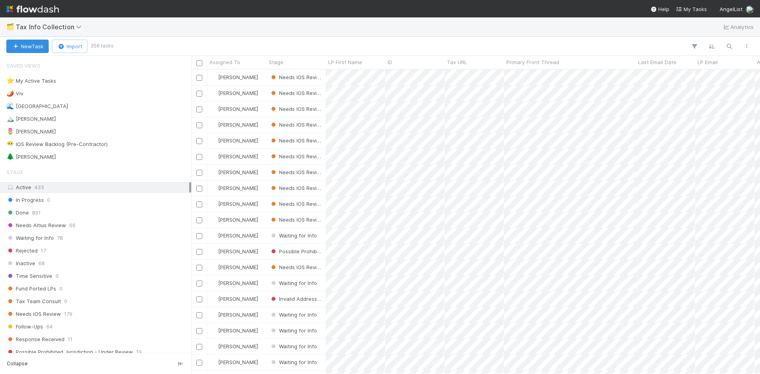
scroll to position [299, 563]
click at [40, 155] on div "🌲 William 1" at bounding box center [97, 157] width 183 height 10
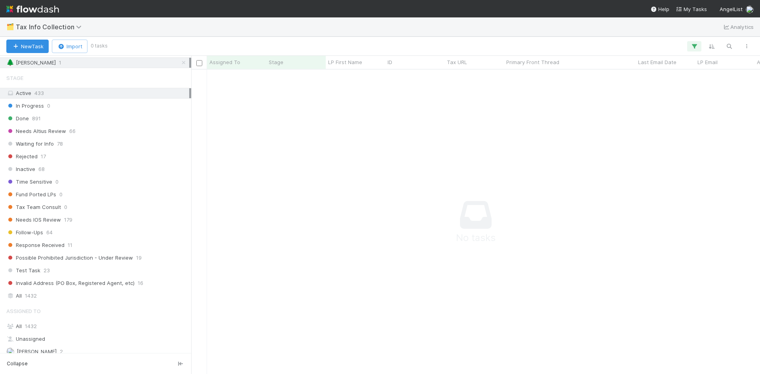
scroll to position [176, 0]
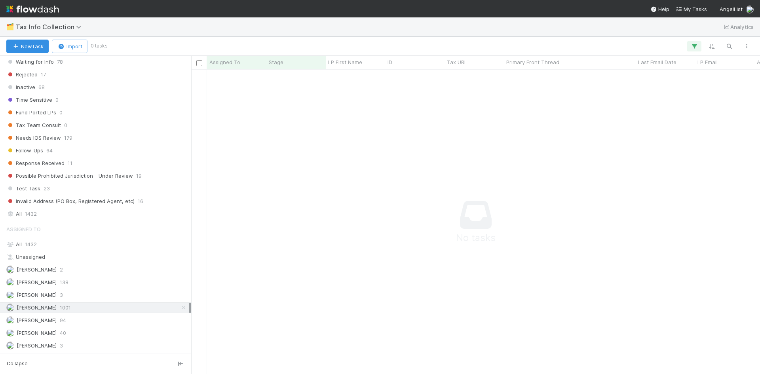
click at [180, 308] on icon at bounding box center [184, 307] width 8 height 5
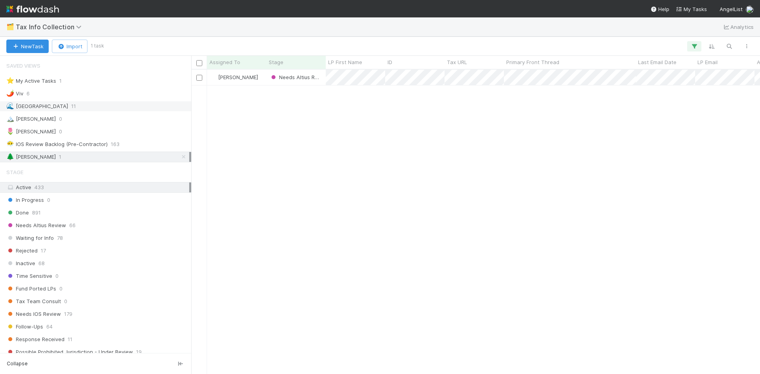
scroll to position [299, 563]
click at [74, 153] on div "🌲 William 1" at bounding box center [97, 157] width 183 height 10
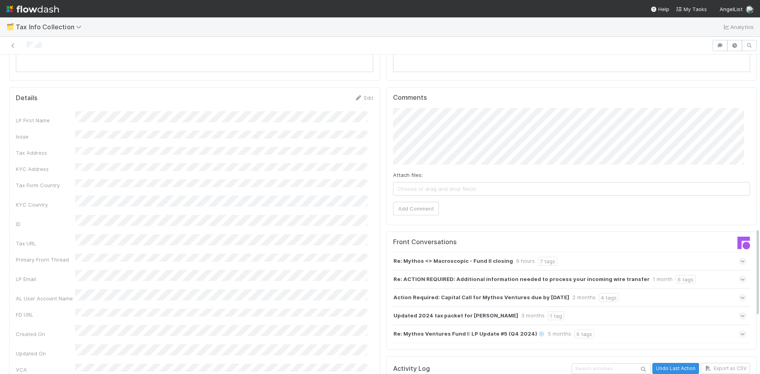
scroll to position [634, 0]
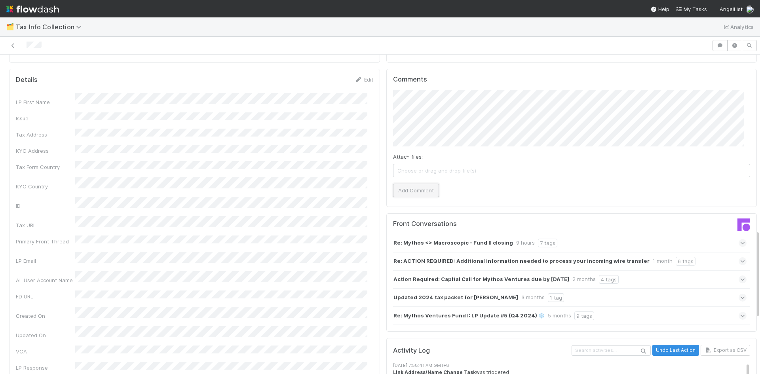
click at [417, 185] on button "Add Comment" at bounding box center [416, 190] width 46 height 13
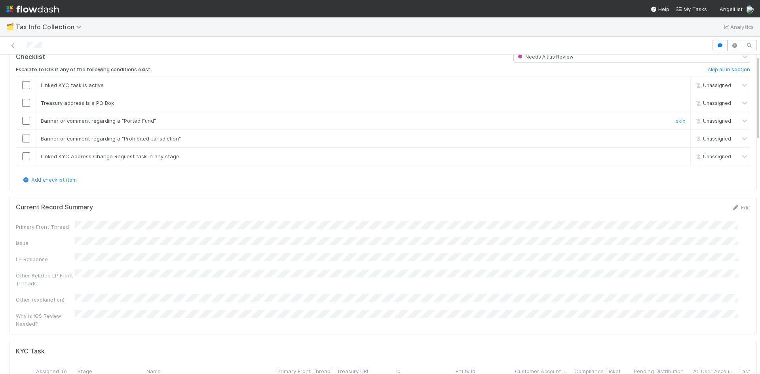
scroll to position [0, 0]
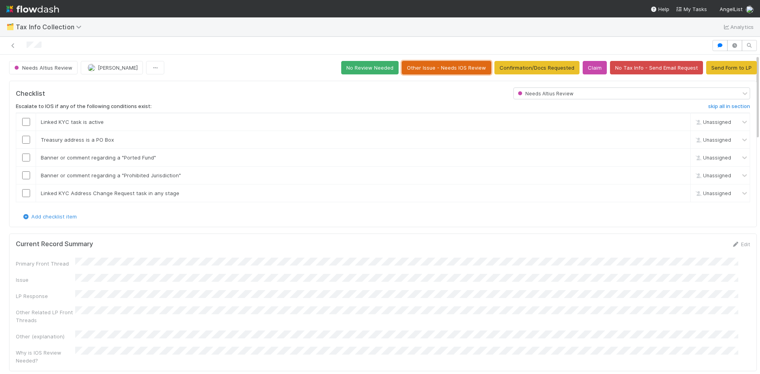
click at [436, 65] on button "Other Issue - Needs IOS Review" at bounding box center [446, 67] width 89 height 13
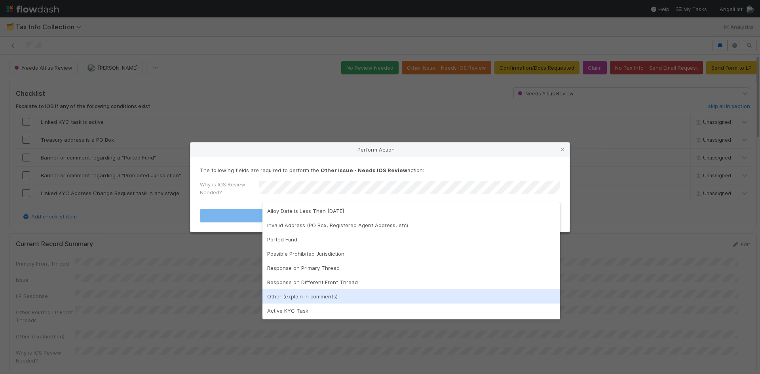
click at [310, 295] on div "Other (explain in comments)" at bounding box center [412, 296] width 298 height 14
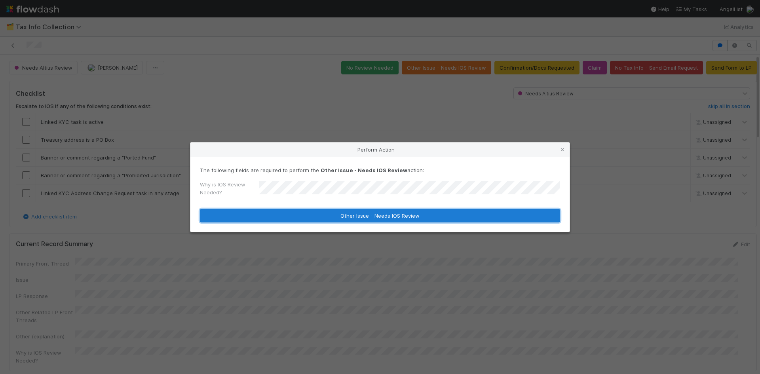
click at [387, 216] on button "Other Issue - Needs IOS Review" at bounding box center [380, 215] width 360 height 13
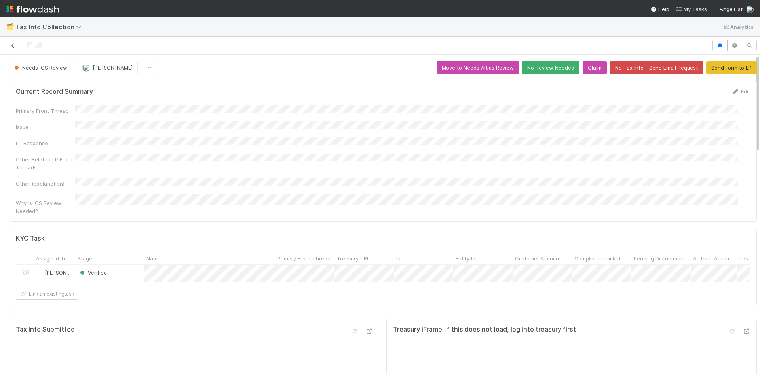
click at [14, 47] on icon at bounding box center [13, 45] width 8 height 5
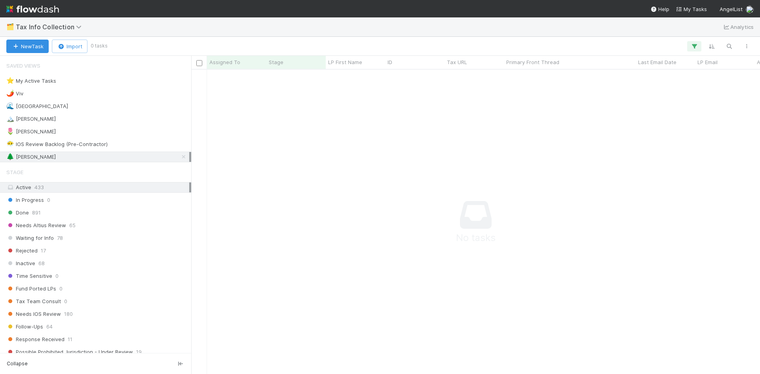
scroll to position [293, 563]
click at [39, 108] on div "🌊 Madison 11" at bounding box center [97, 106] width 183 height 10
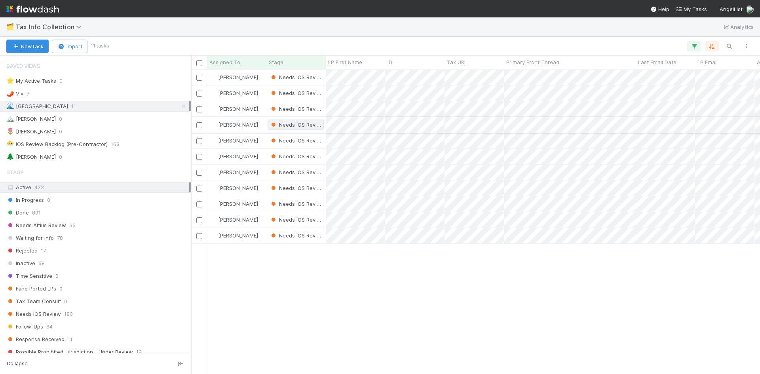
scroll to position [299, 563]
click at [39, 93] on div "🌶️ Viv 7" at bounding box center [97, 94] width 183 height 10
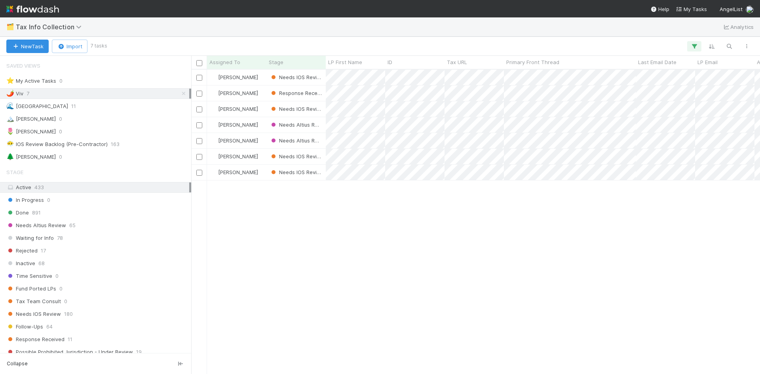
scroll to position [299, 563]
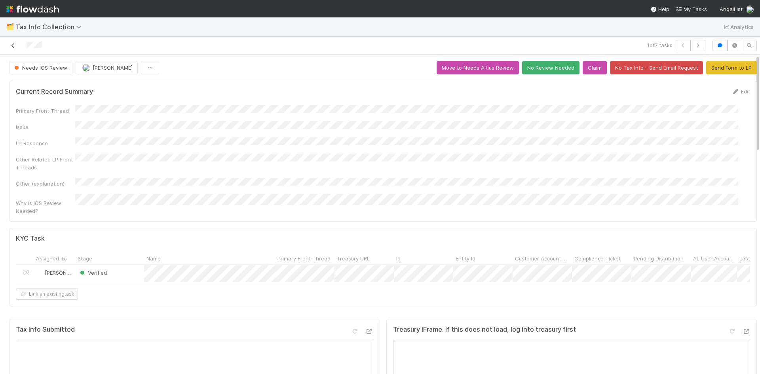
click at [13, 48] on icon at bounding box center [13, 45] width 8 height 5
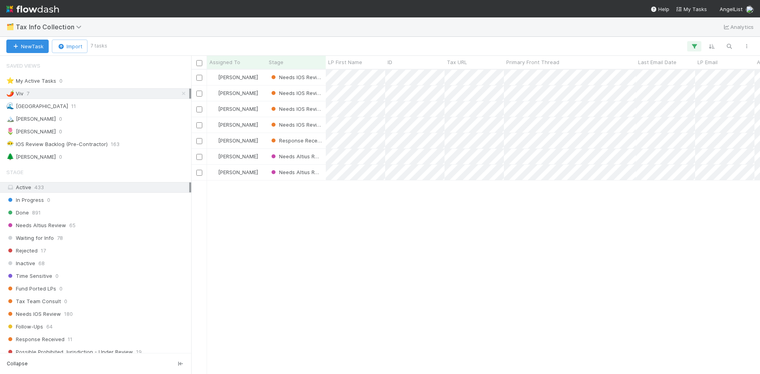
scroll to position [299, 563]
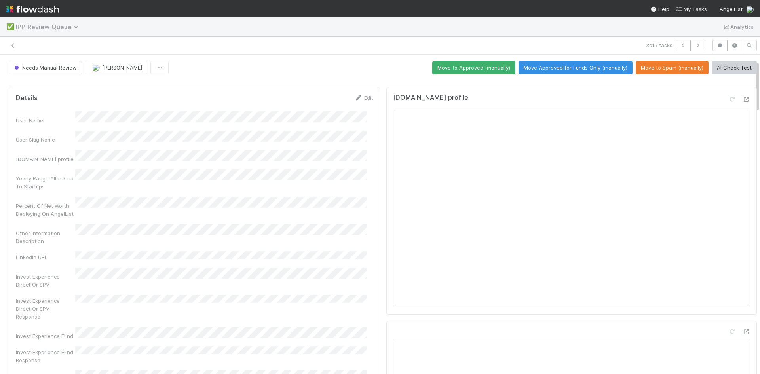
scroll to position [40, 0]
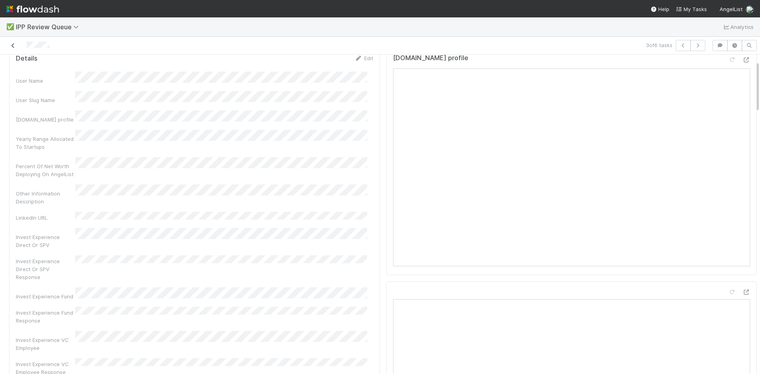
click at [13, 45] on icon at bounding box center [13, 45] width 8 height 5
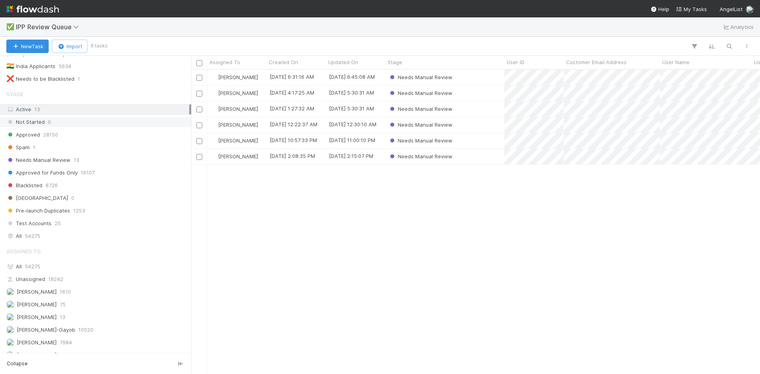
scroll to position [100, 0]
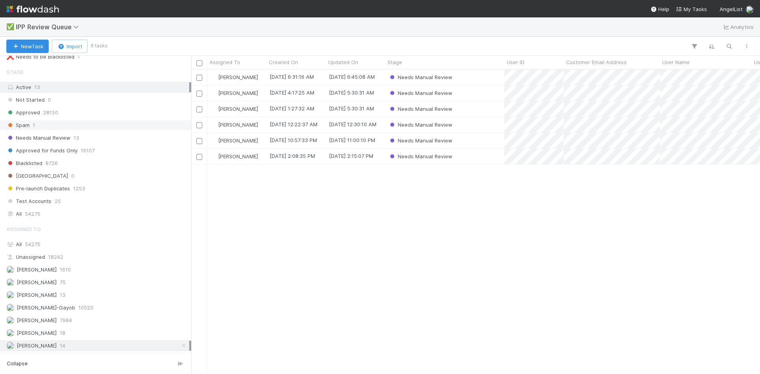
click at [51, 129] on div "Spam 1" at bounding box center [97, 125] width 183 height 10
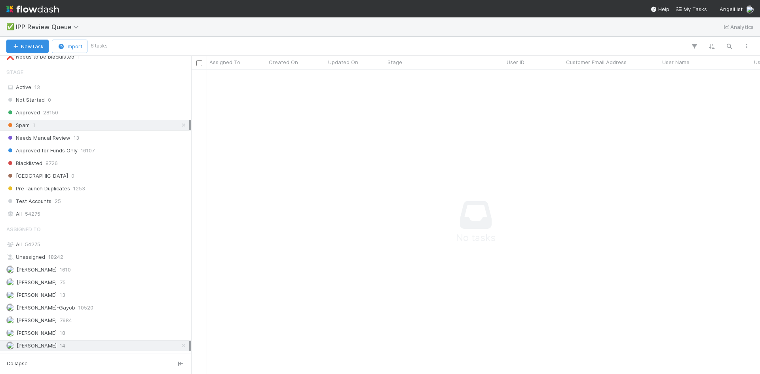
scroll to position [293, 563]
click at [180, 344] on icon at bounding box center [184, 345] width 8 height 5
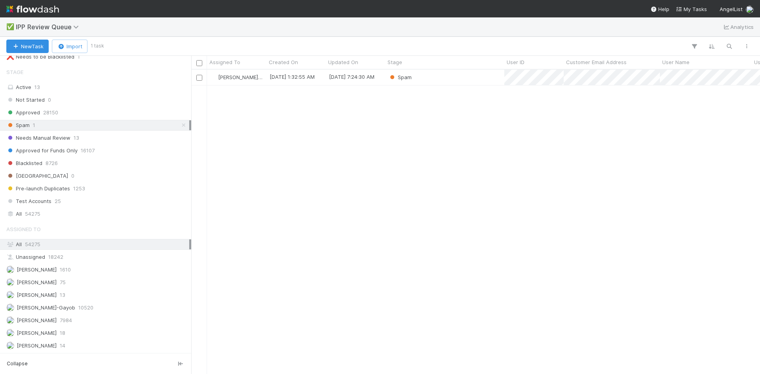
scroll to position [299, 563]
click at [118, 124] on div "Spam 1" at bounding box center [97, 125] width 183 height 10
click at [381, 212] on div "Loraine Pati-Gayob 8/28/25, 1:32:55 AM 8/28/25, 7:24:30 AM Spam" at bounding box center [475, 222] width 569 height 304
click at [65, 344] on span "14" at bounding box center [63, 346] width 6 height 10
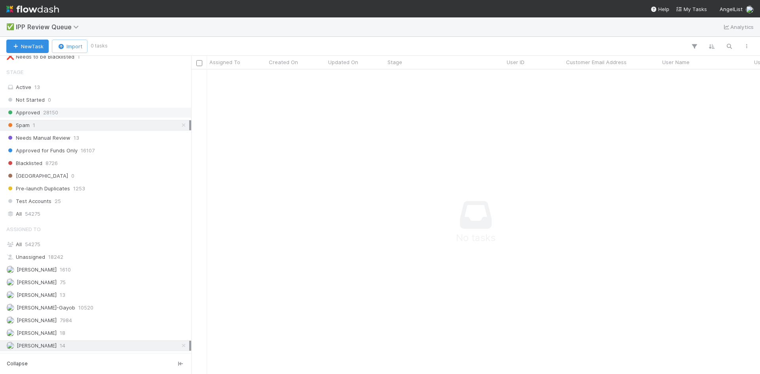
scroll to position [293, 563]
click at [180, 127] on icon at bounding box center [184, 125] width 8 height 5
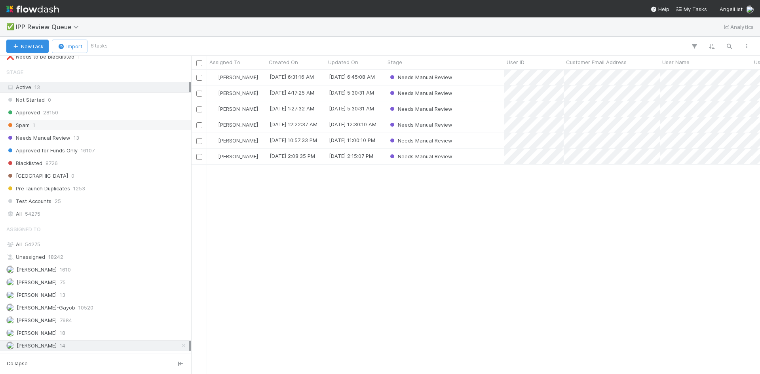
scroll to position [299, 563]
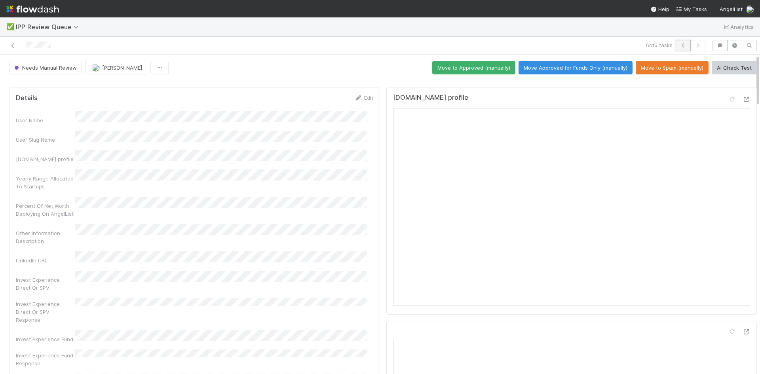
click at [679, 44] on icon "button" at bounding box center [683, 45] width 8 height 5
click at [681, 46] on icon "button" at bounding box center [683, 45] width 8 height 5
click at [679, 46] on icon "button" at bounding box center [683, 45] width 8 height 5
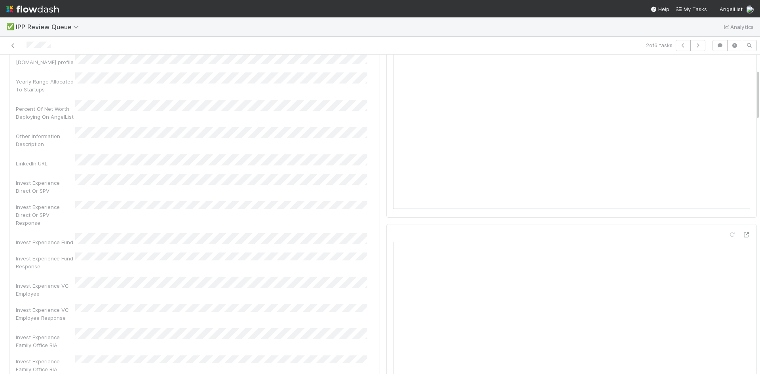
scroll to position [79, 0]
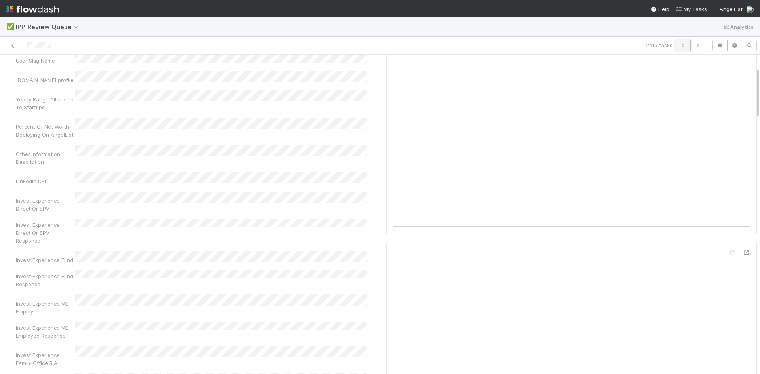
click at [679, 43] on icon "button" at bounding box center [683, 45] width 8 height 5
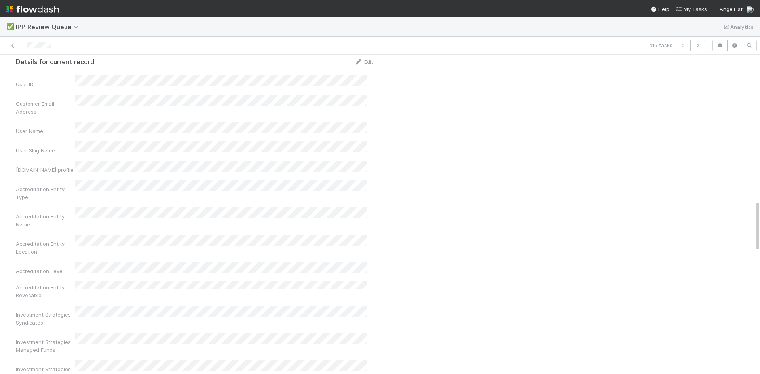
scroll to position [911, 0]
click at [504, 219] on div "[DOMAIN_NAME] profile Details for current record Edit Zapier AI Response AI Rev…" at bounding box center [571, 292] width 377 height 2238
